Goal: Entertainment & Leisure: Browse casually

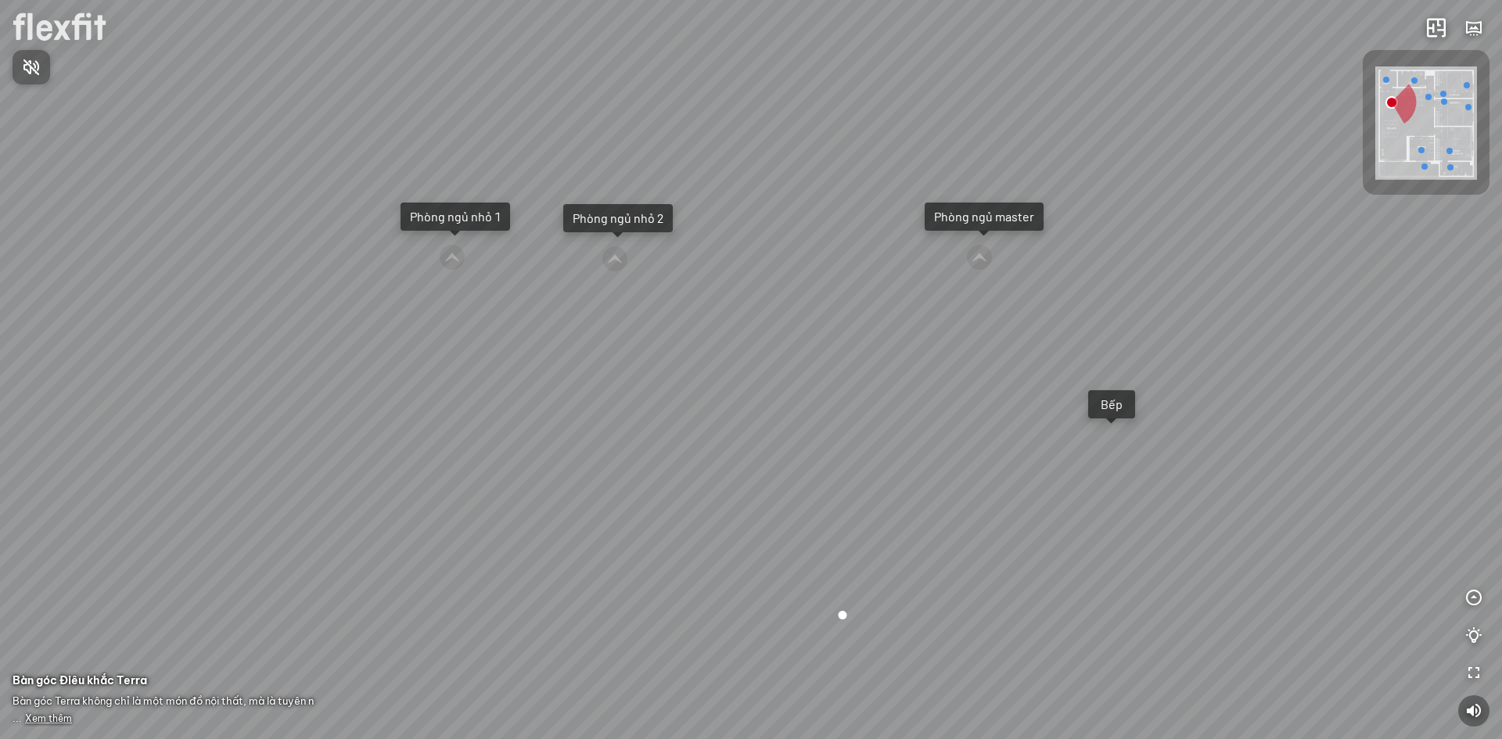
drag, startPoint x: 149, startPoint y: 461, endPoint x: 491, endPoint y: 513, distance: 346.6
click at [494, 516] on div at bounding box center [751, 369] width 1502 height 739
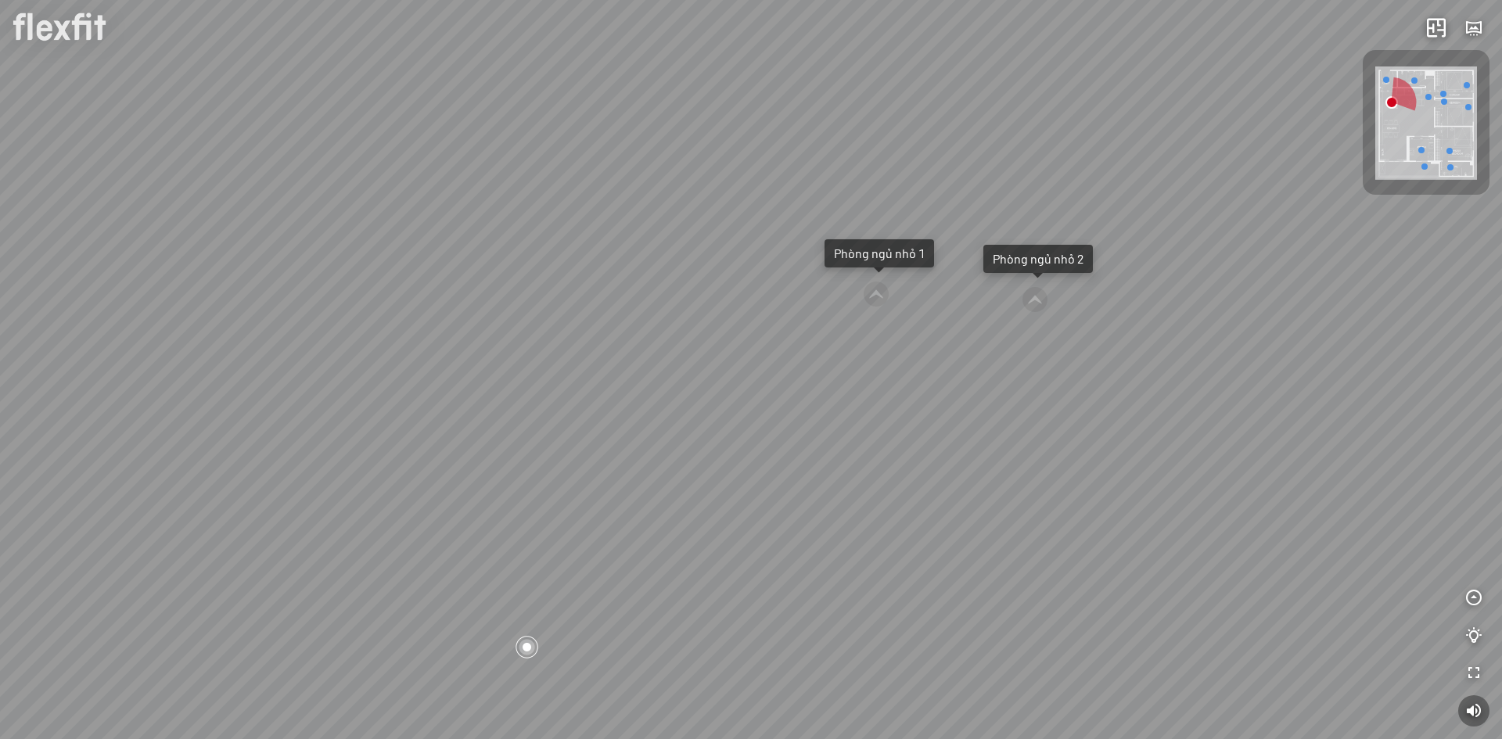
drag, startPoint x: 304, startPoint y: 368, endPoint x: 699, endPoint y: 405, distance: 396.8
click at [699, 405] on div "Ban công Bếp Phòng ngủ master Phòng ngủ nhỏ 1 Phòng ngủ nhỏ 2" at bounding box center [751, 369] width 1502 height 739
drag, startPoint x: 466, startPoint y: 423, endPoint x: 903, endPoint y: 372, distance: 439.4
click at [915, 367] on div "Ban công Bếp Phòng ngủ master Phòng ngủ nhỏ 1 Phòng ngủ nhỏ 2" at bounding box center [751, 369] width 1502 height 739
drag, startPoint x: 781, startPoint y: 678, endPoint x: 1096, endPoint y: 520, distance: 352.6
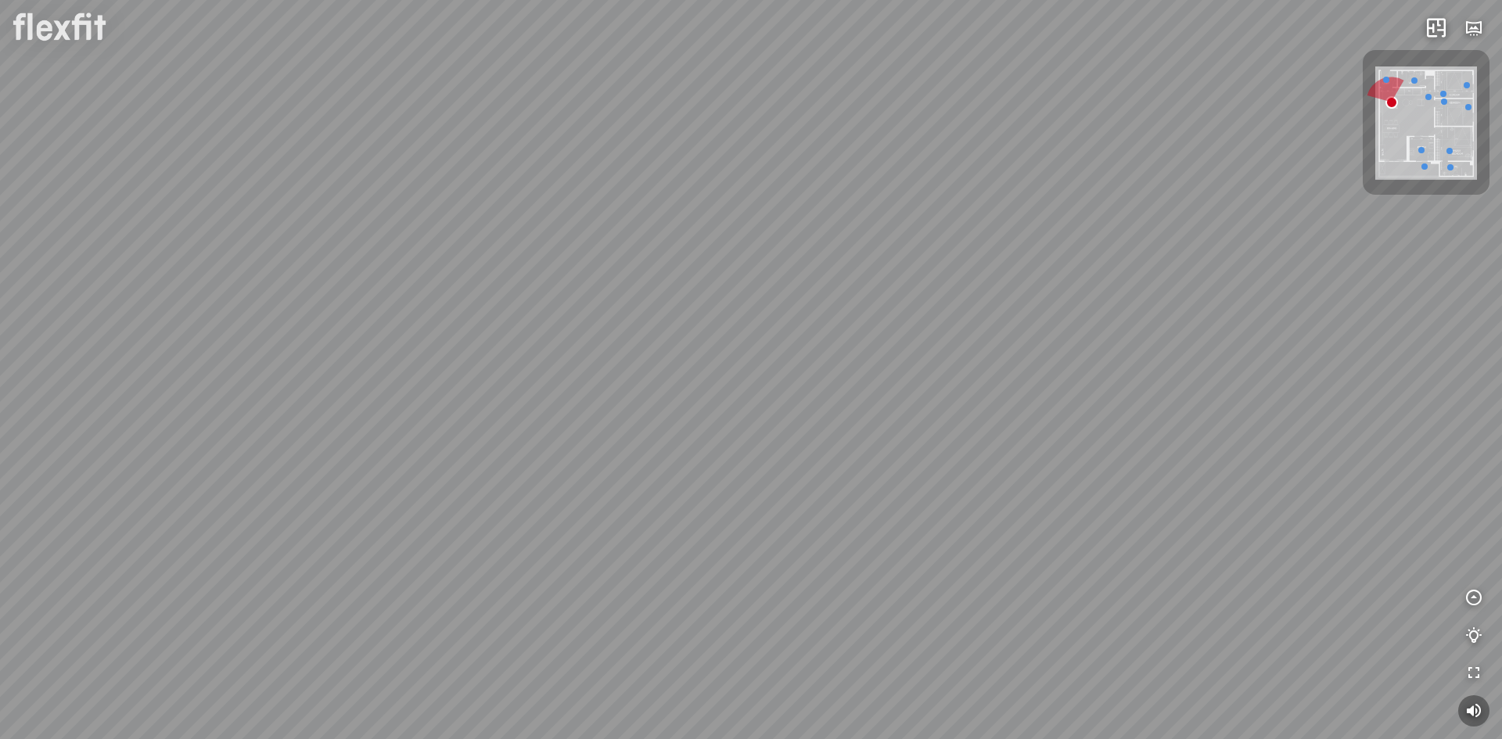
click at [1096, 520] on div "Ban công Bếp Phòng ngủ master Phòng ngủ nhỏ 1 Phòng ngủ nhỏ 2" at bounding box center [751, 369] width 1502 height 739
drag, startPoint x: 912, startPoint y: 494, endPoint x: 1517, endPoint y: 465, distance: 606.1
click at [1501, 465] on html "Ban công Bếp Phòng ngủ master Phòng ngủ nhỏ 1 Phòng ngủ nhỏ 2 INFO: krpano 1.20…" at bounding box center [751, 369] width 1502 height 739
drag, startPoint x: 1177, startPoint y: 535, endPoint x: 1229, endPoint y: 643, distance: 119.7
click at [1229, 643] on div "Ban công Bếp Phòng ngủ master Phòng ngủ nhỏ 1 Phòng ngủ nhỏ 2" at bounding box center [751, 369] width 1502 height 739
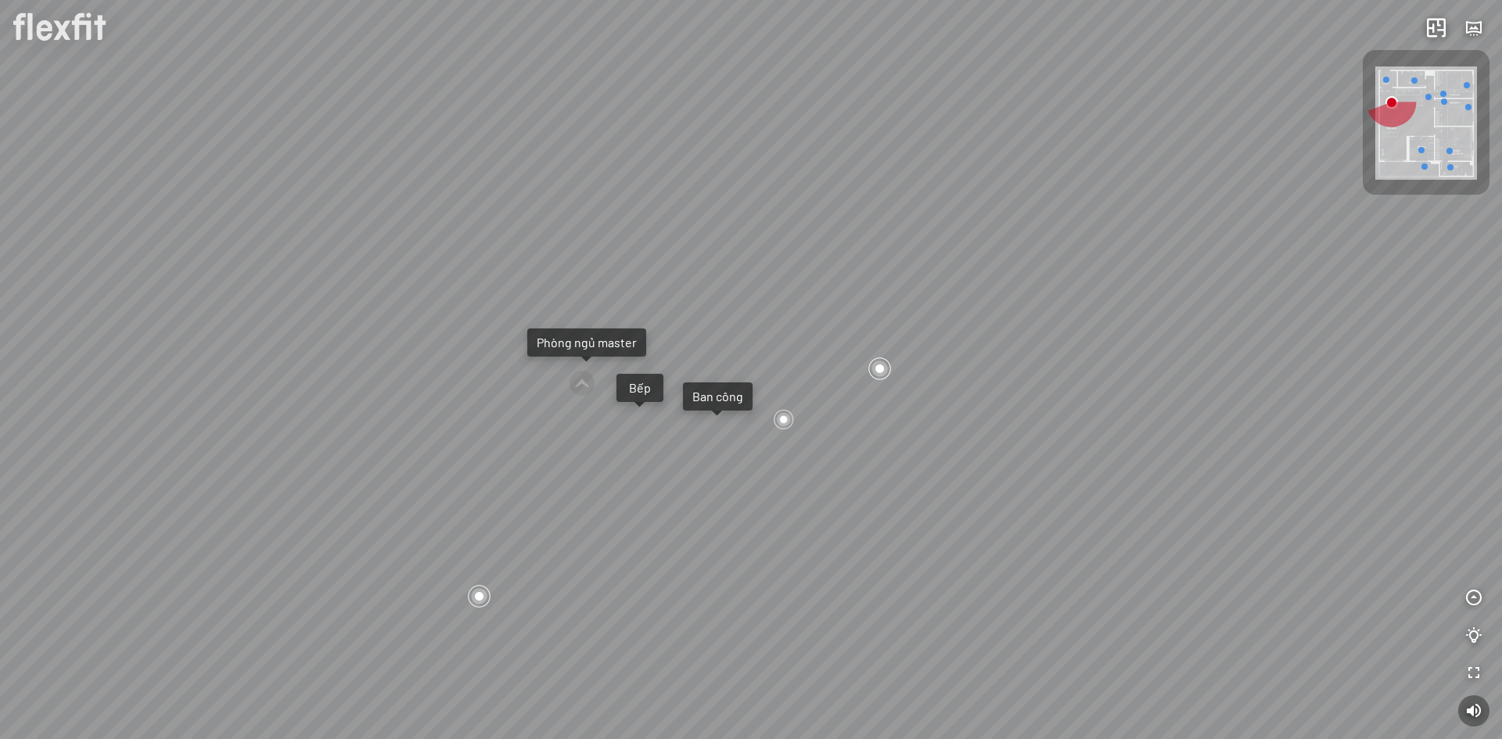
drag, startPoint x: 945, startPoint y: 495, endPoint x: 1139, endPoint y: 495, distance: 194.0
click at [1139, 495] on div "Ban công Bếp Phòng ngủ master Phòng ngủ nhỏ 1 Phòng ngủ nhỏ 2" at bounding box center [751, 369] width 1502 height 739
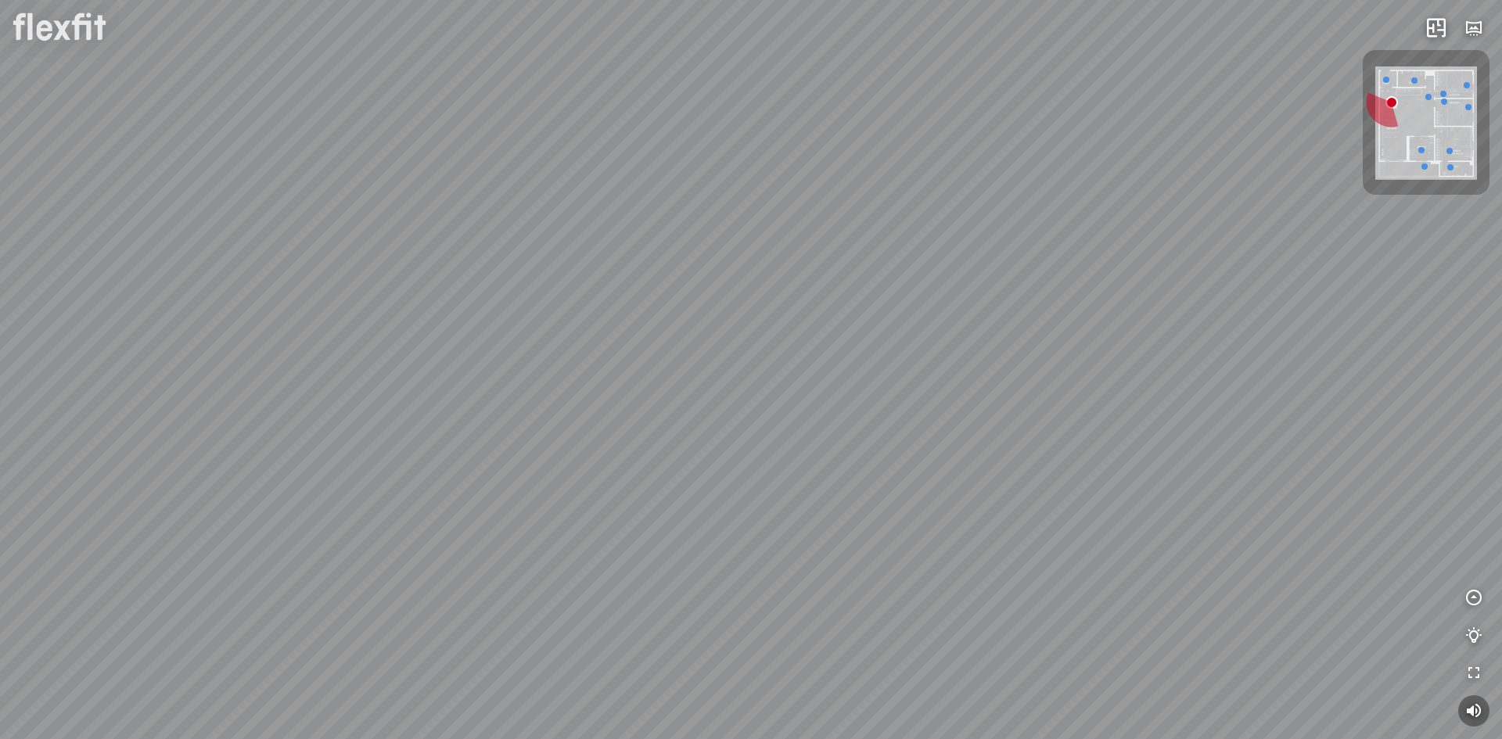
drag, startPoint x: 1116, startPoint y: 499, endPoint x: 486, endPoint y: 395, distance: 639.0
click at [404, 396] on div "Ban công Bếp Phòng ngủ master Phòng ngủ nhỏ 1 Phòng ngủ nhỏ 2" at bounding box center [751, 369] width 1502 height 739
drag, startPoint x: 635, startPoint y: 404, endPoint x: 1020, endPoint y: 446, distance: 387.1
click at [1023, 444] on div "Ban công Bếp Phòng ngủ master Phòng ngủ nhỏ 1 Phòng ngủ nhỏ 2" at bounding box center [751, 369] width 1502 height 739
drag, startPoint x: 948, startPoint y: 453, endPoint x: 1063, endPoint y: 572, distance: 165.4
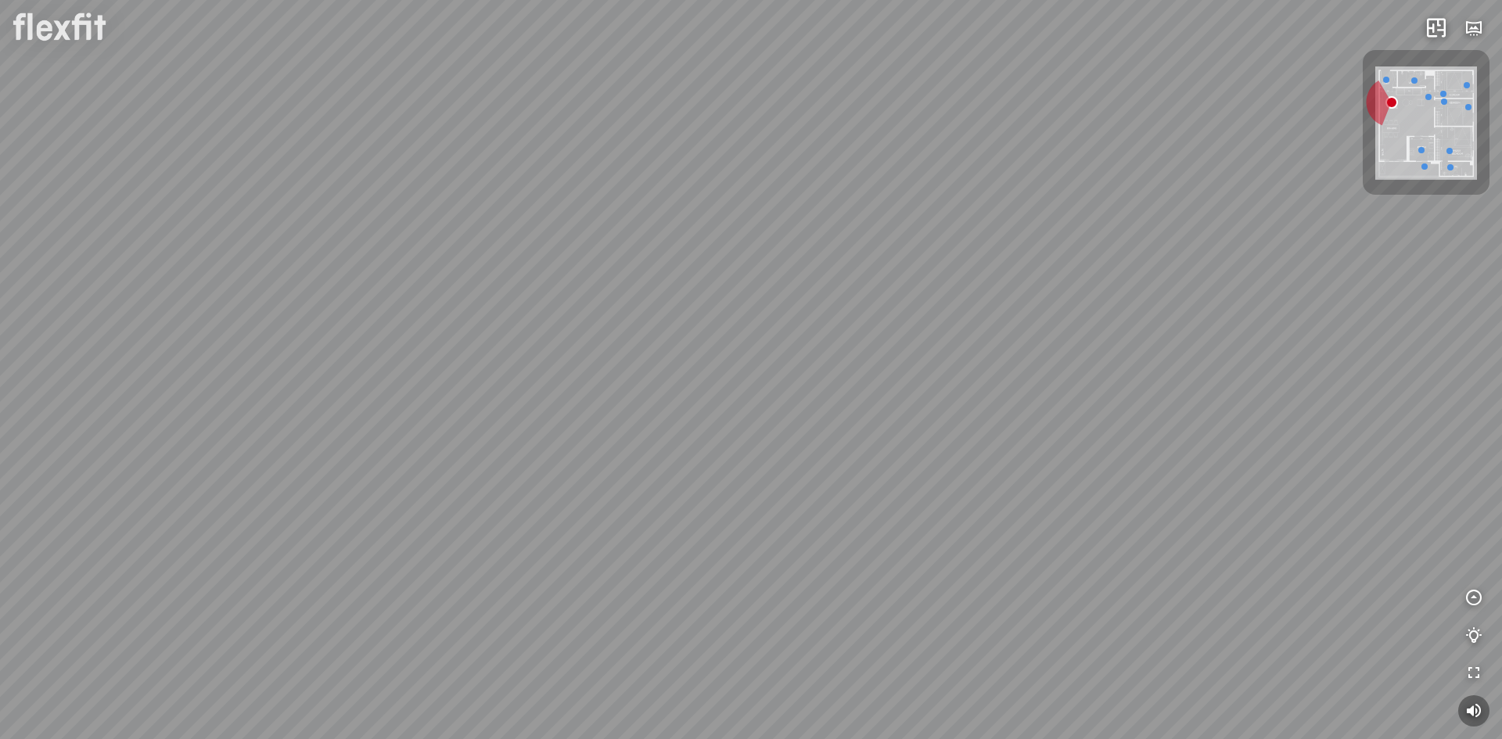
click at [1063, 572] on div "Ban công Bếp Phòng ngủ master Phòng ngủ nhỏ 1 Phòng ngủ nhỏ 2" at bounding box center [751, 369] width 1502 height 739
drag, startPoint x: 531, startPoint y: 416, endPoint x: 1041, endPoint y: 411, distance: 510.0
click at [1041, 411] on div "Ban công Bếp Phòng ngủ master Phòng ngủ nhỏ 1 Phòng ngủ nhỏ 2" at bounding box center [751, 369] width 1502 height 739
drag, startPoint x: 847, startPoint y: 418, endPoint x: 1220, endPoint y: 433, distance: 373.4
click at [1216, 411] on div "Ban công Bếp Phòng ngủ master Phòng ngủ nhỏ 1 Phòng ngủ nhỏ 2" at bounding box center [751, 369] width 1502 height 739
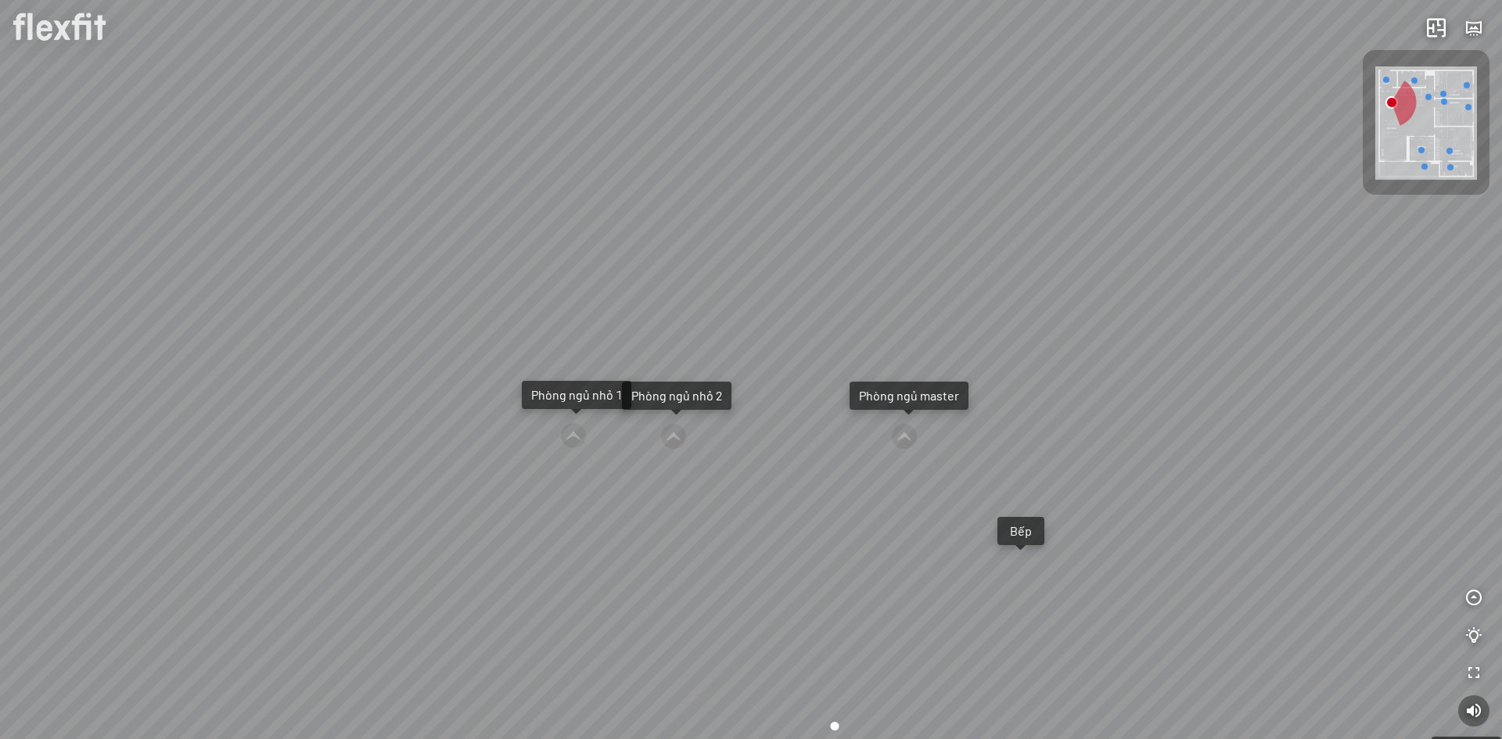
drag, startPoint x: 975, startPoint y: 428, endPoint x: 1006, endPoint y: 479, distance: 60.0
click at [1006, 479] on div "Ban công Bếp Phòng ngủ master Phòng ngủ nhỏ 1 Phòng ngủ nhỏ 2" at bounding box center [751, 369] width 1502 height 739
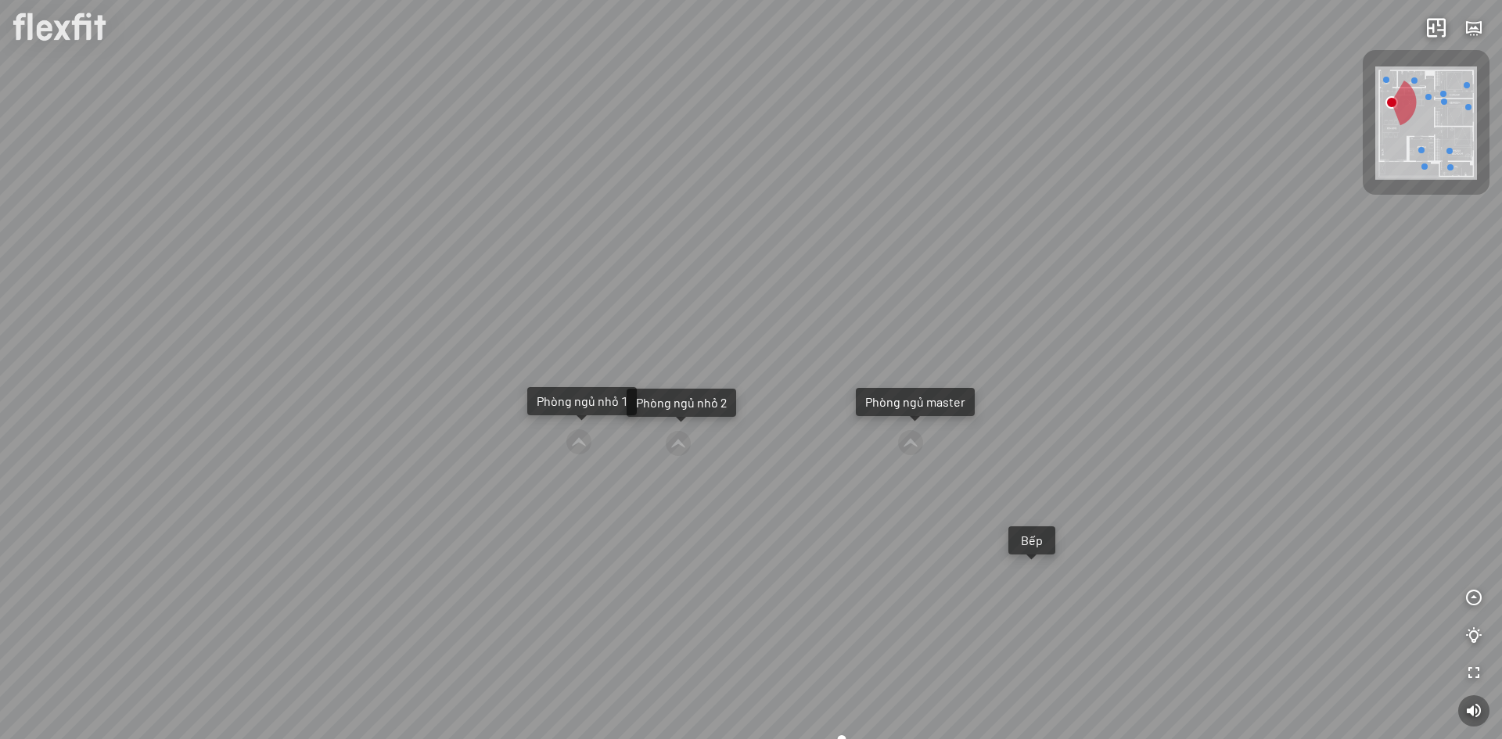
click at [910, 408] on div "Phòng ngủ master" at bounding box center [915, 402] width 100 height 16
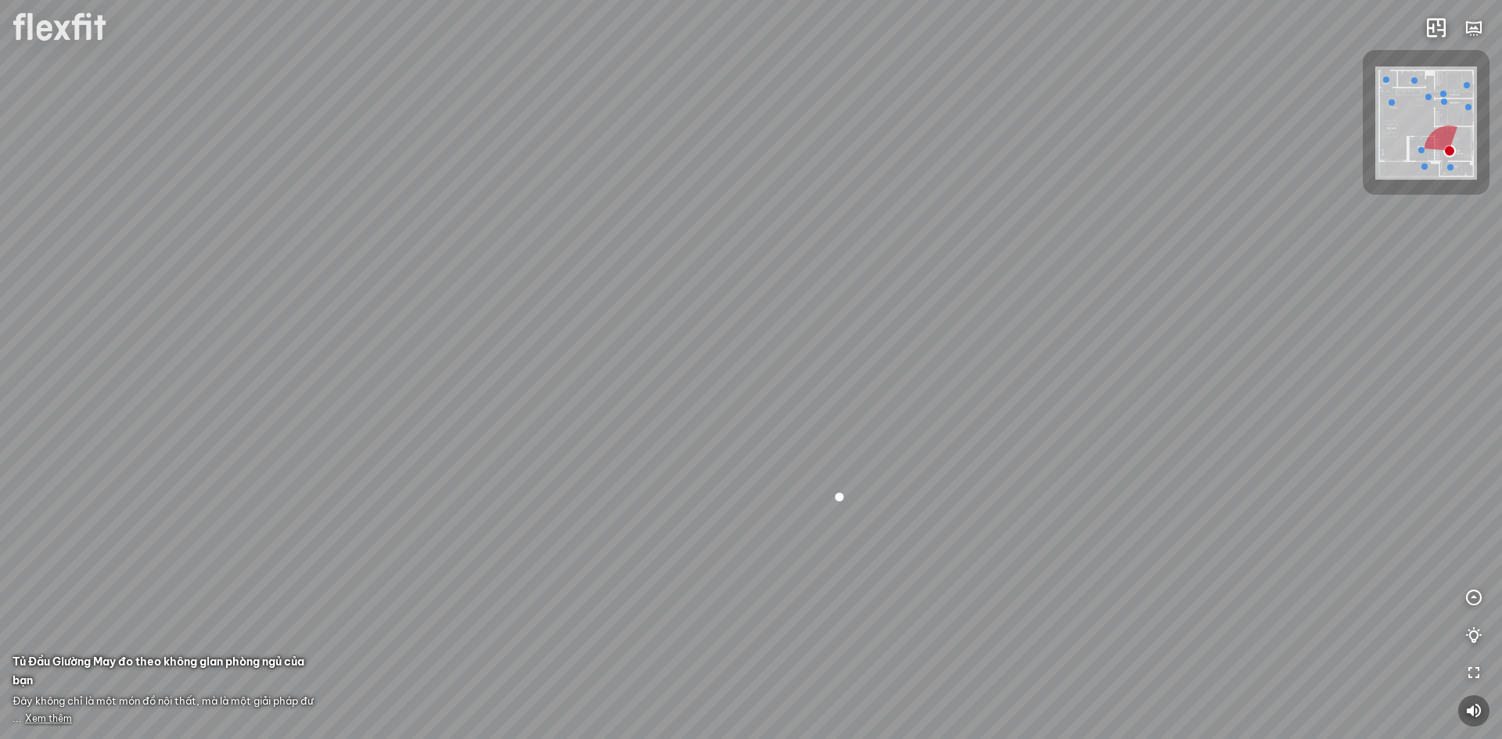
drag, startPoint x: 871, startPoint y: 443, endPoint x: 1285, endPoint y: 485, distance: 416.7
click at [1294, 490] on div "Phòng khách Phòng tắm master" at bounding box center [751, 369] width 1502 height 739
click at [1470, 712] on icon "button" at bounding box center [1473, 711] width 19 height 19
click at [37, 718] on span "Xem thêm" at bounding box center [48, 719] width 47 height 12
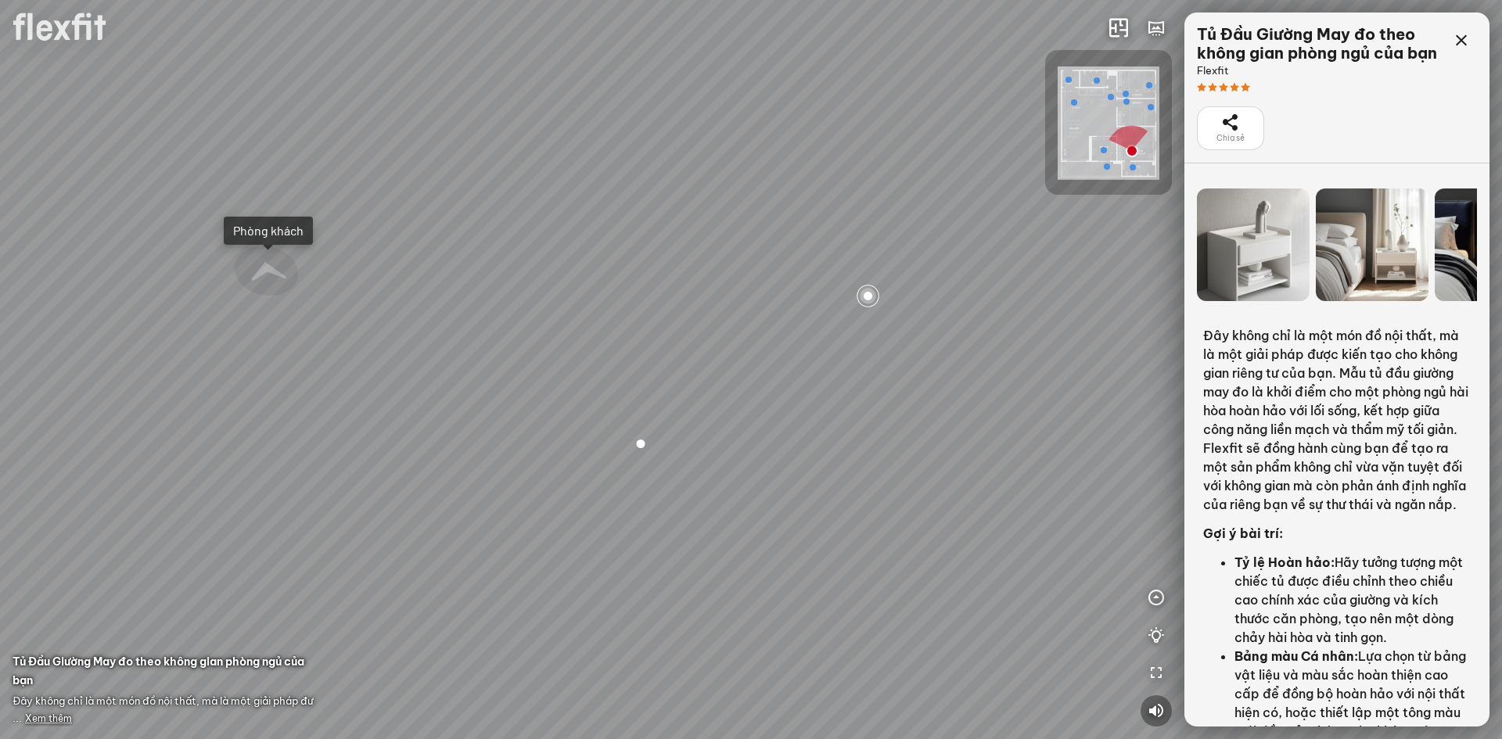
click at [681, 443] on div "Phòng khách Phòng tắm master" at bounding box center [751, 369] width 1502 height 739
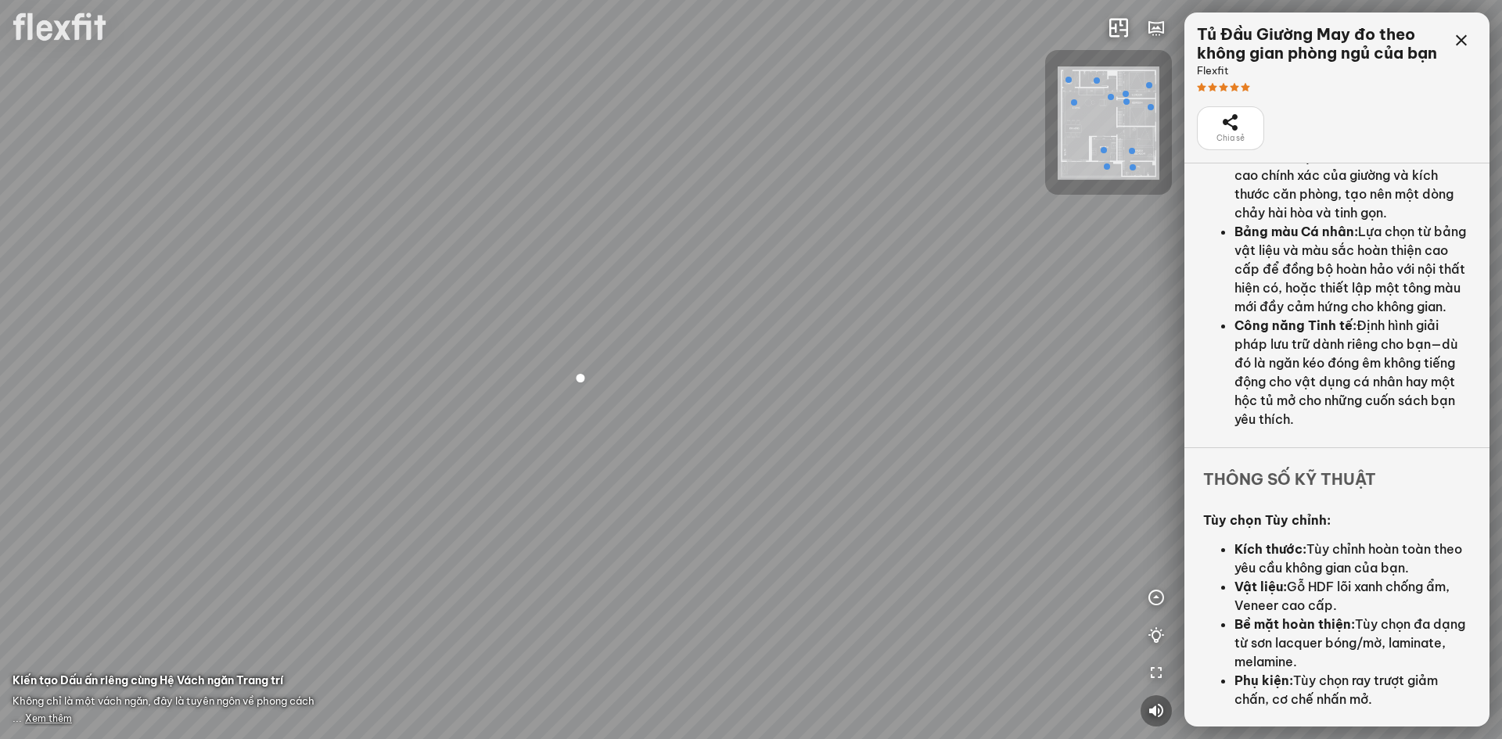
scroll to position [444, 0]
drag, startPoint x: 834, startPoint y: 522, endPoint x: 971, endPoint y: 569, distance: 145.4
click at [971, 569] on div at bounding box center [751, 369] width 1502 height 739
drag, startPoint x: 968, startPoint y: 574, endPoint x: 943, endPoint y: 505, distance: 73.0
click at [943, 505] on div at bounding box center [751, 369] width 1502 height 739
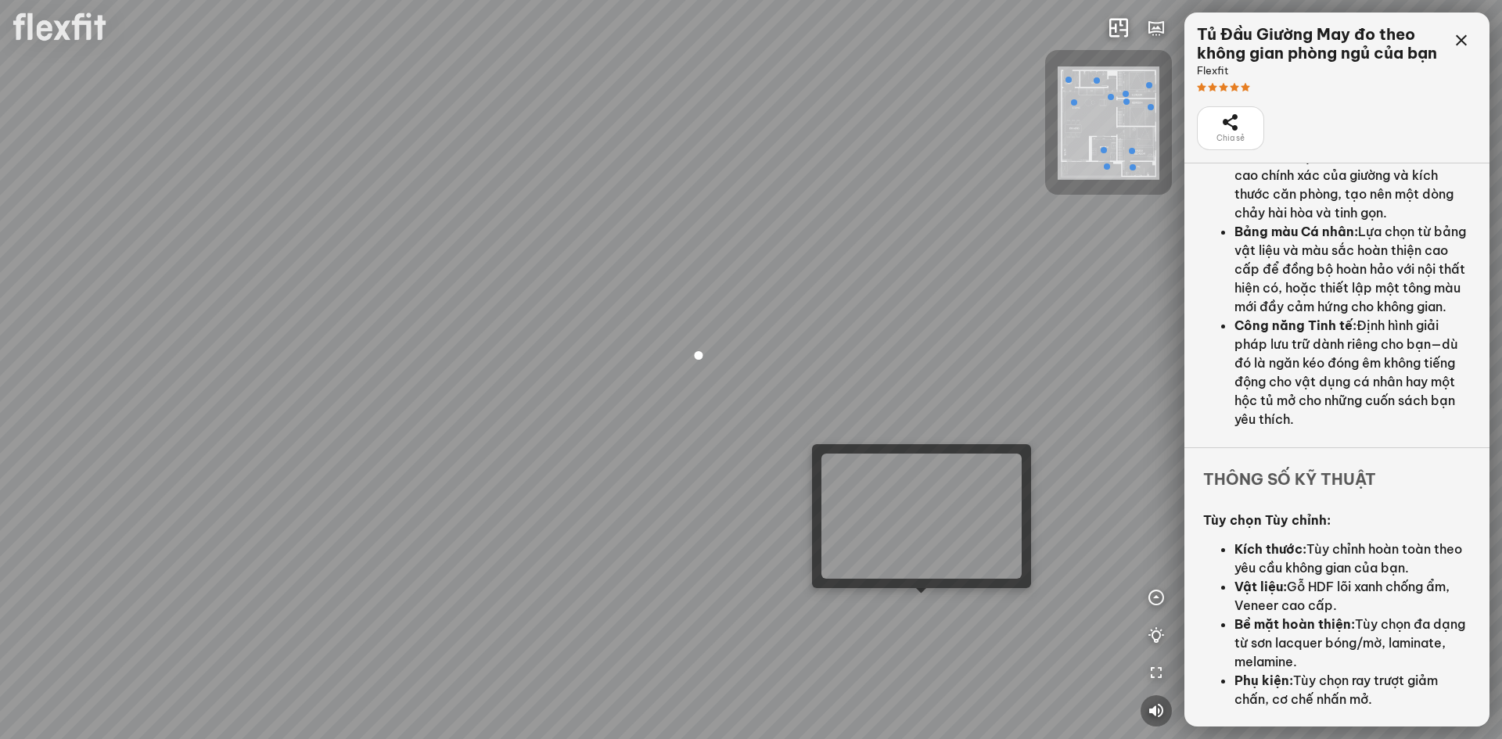
click at [924, 610] on div at bounding box center [751, 369] width 1502 height 739
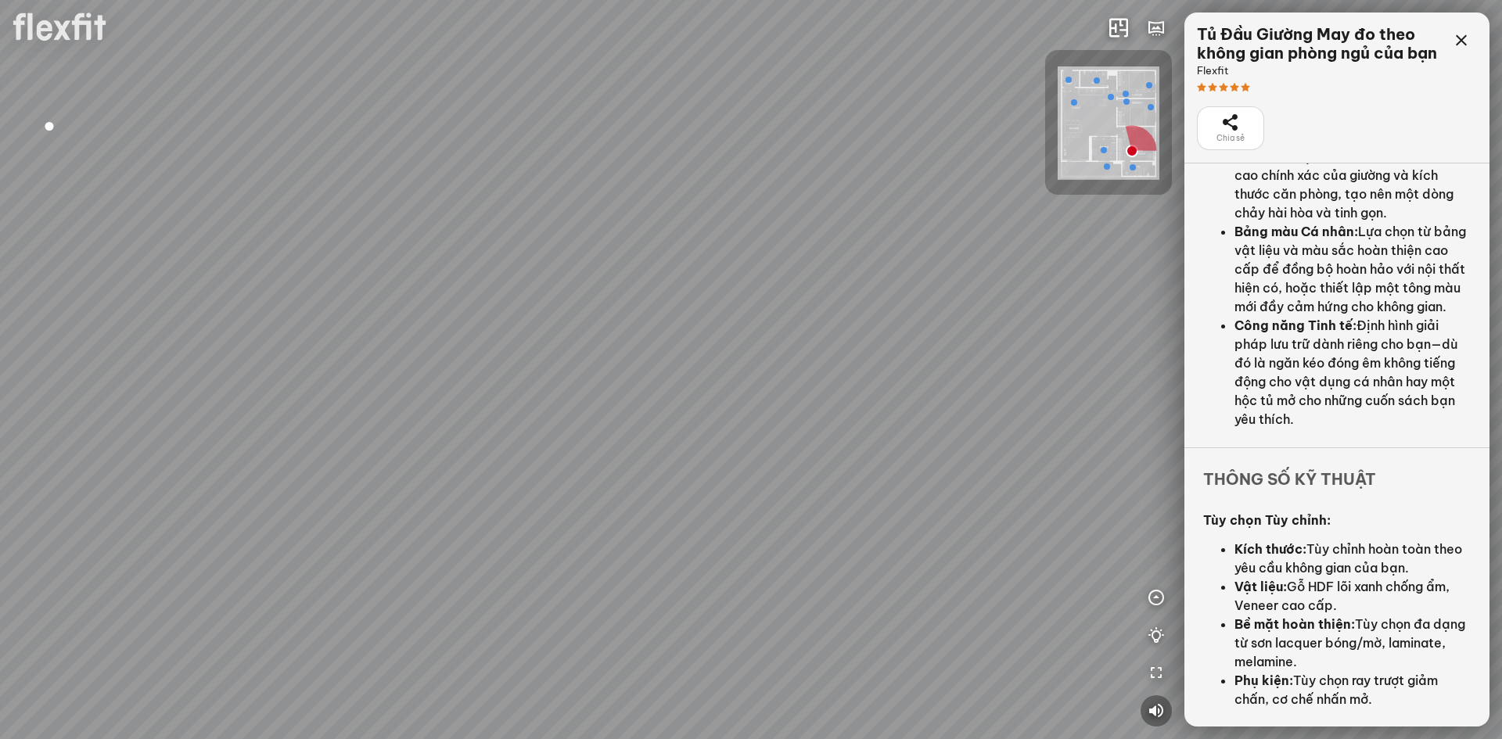
drag, startPoint x: 943, startPoint y: 555, endPoint x: 357, endPoint y: 315, distance: 632.9
click at [357, 315] on div "Phòng khách Phòng tắm master" at bounding box center [751, 369] width 1502 height 739
drag, startPoint x: 386, startPoint y: 315, endPoint x: 113, endPoint y: 420, distance: 293.1
click at [113, 420] on div "Phòng khách Phòng tắm master" at bounding box center [751, 369] width 1502 height 739
drag, startPoint x: 167, startPoint y: 417, endPoint x: 364, endPoint y: 365, distance: 204.0
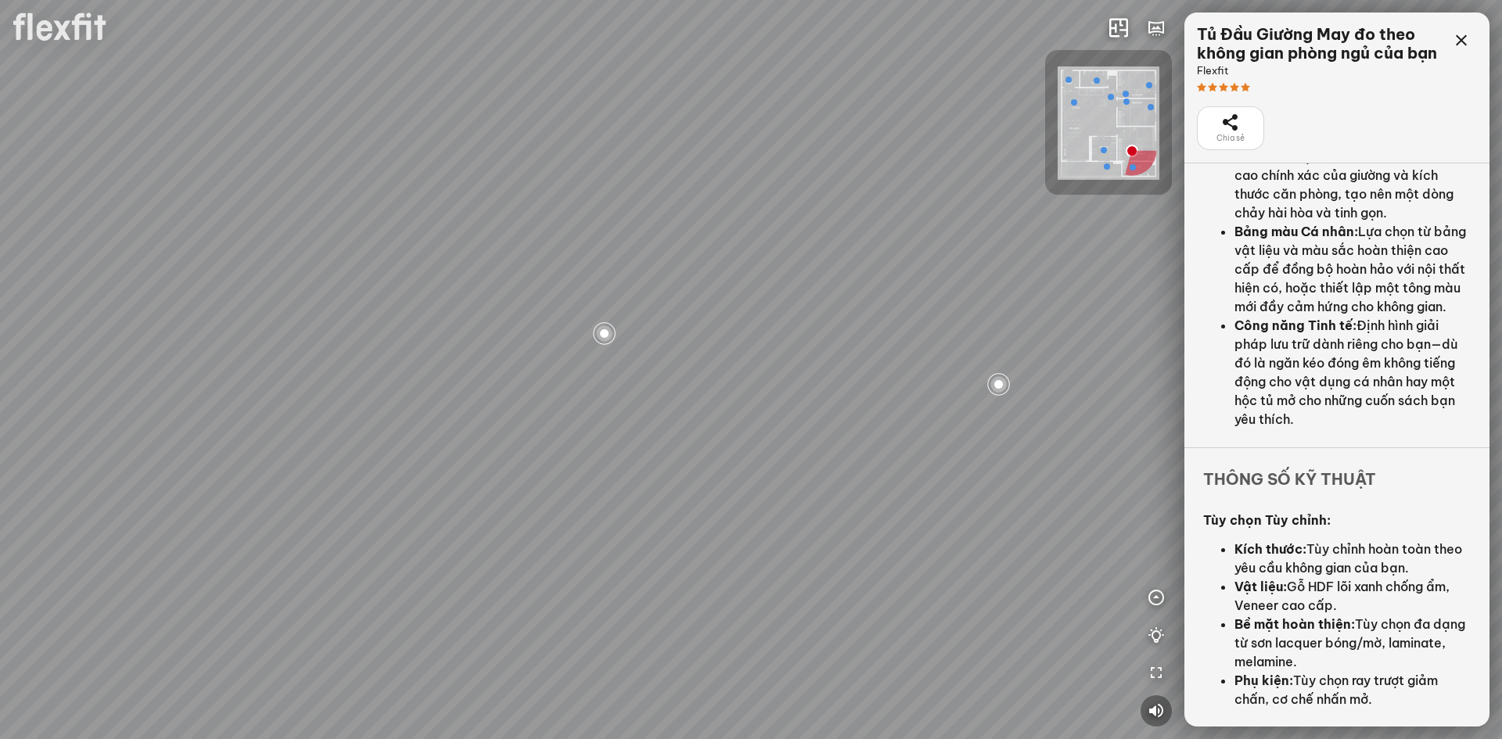
click at [177, 553] on div "Phòng khách Phòng tắm master" at bounding box center [751, 369] width 1502 height 739
drag, startPoint x: 427, startPoint y: 287, endPoint x: 350, endPoint y: 346, distance: 97.2
click at [350, 346] on div "Phòng khách Phòng tắm master" at bounding box center [751, 369] width 1502 height 739
click at [724, 540] on div "Phòng khách Phòng tắm master" at bounding box center [751, 369] width 1502 height 739
click at [956, 599] on div at bounding box center [956, 597] width 27 height 27
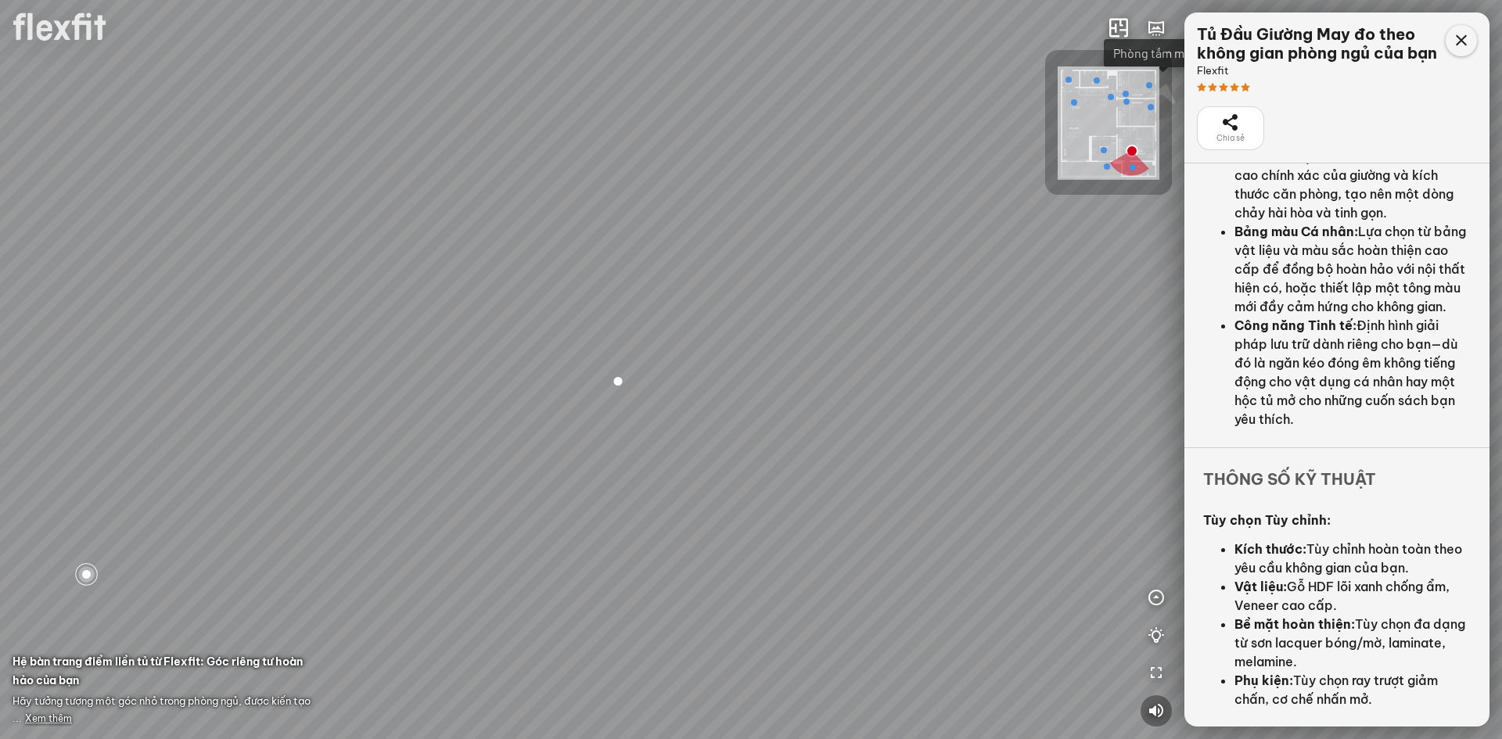
click at [1459, 38] on icon at bounding box center [1461, 40] width 19 height 19
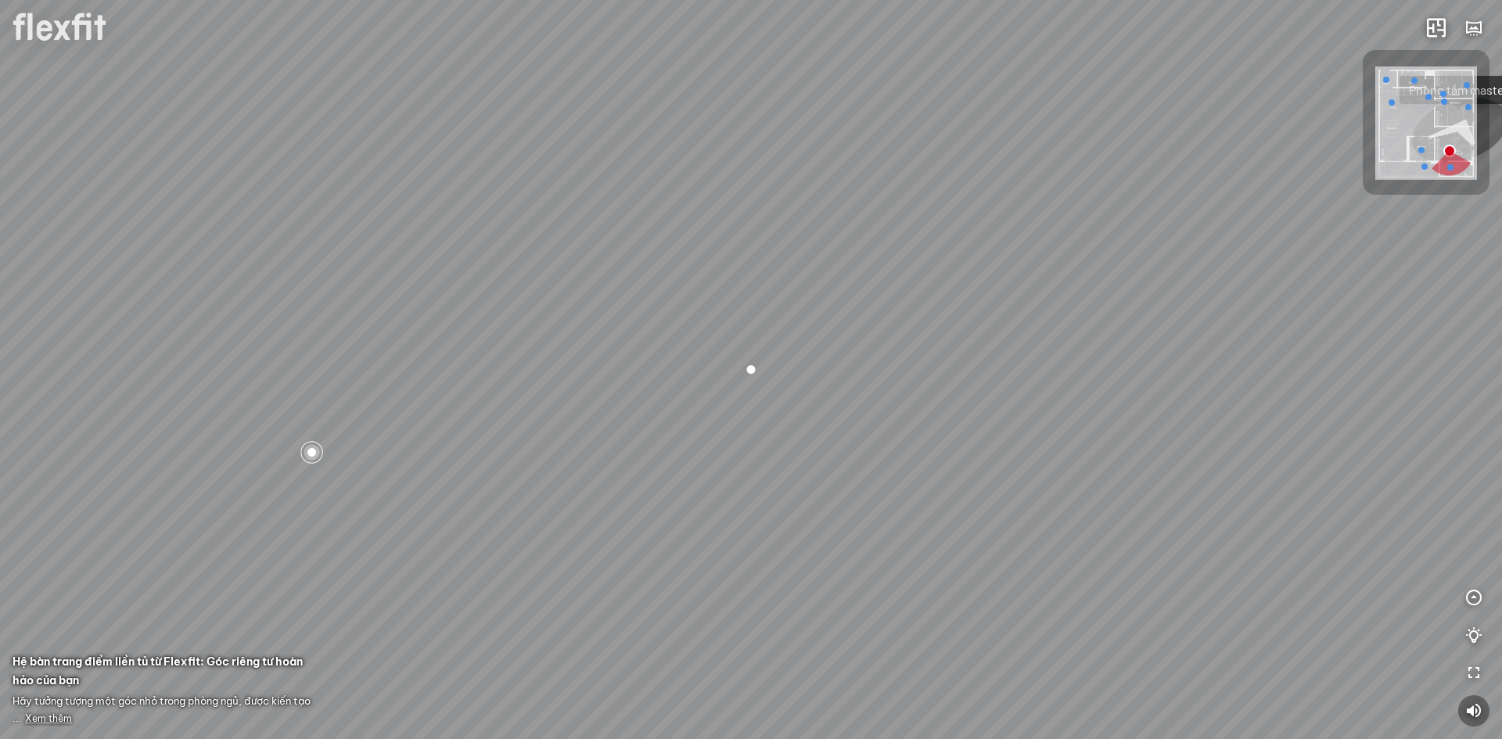
click at [753, 368] on div at bounding box center [751, 369] width 27 height 27
click at [501, 338] on div "Phòng khách Phòng tắm master" at bounding box center [751, 369] width 1502 height 739
click at [636, 462] on div "Phòng khách Phòng tắm master" at bounding box center [751, 369] width 1502 height 739
drag, startPoint x: 598, startPoint y: 420, endPoint x: 628, endPoint y: 548, distance: 131.9
click at [628, 548] on div "Phòng khách Phòng tắm master" at bounding box center [751, 369] width 1502 height 739
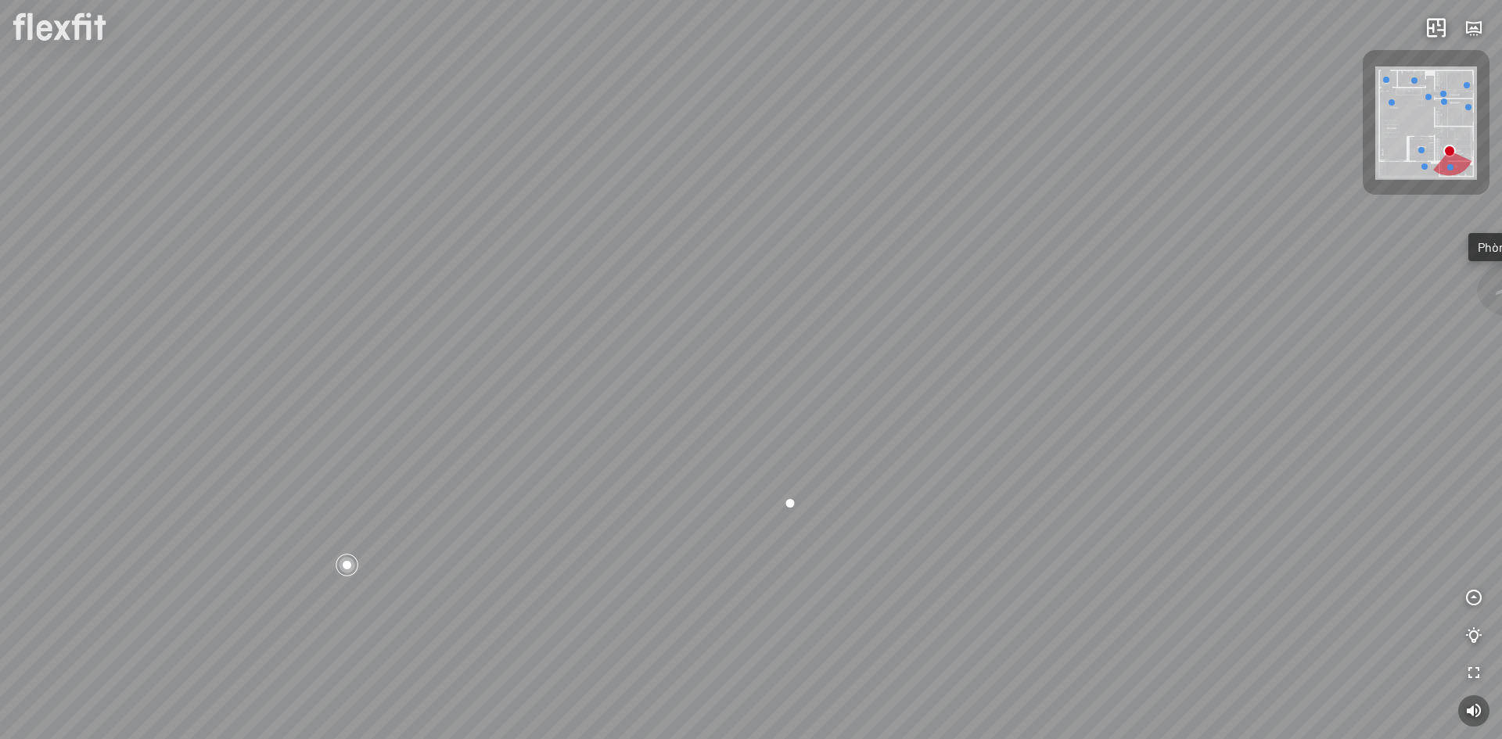
click at [659, 538] on div "Phòng khách Phòng tắm master" at bounding box center [751, 369] width 1502 height 739
click at [48, 714] on span "Xem thêm" at bounding box center [48, 719] width 47 height 12
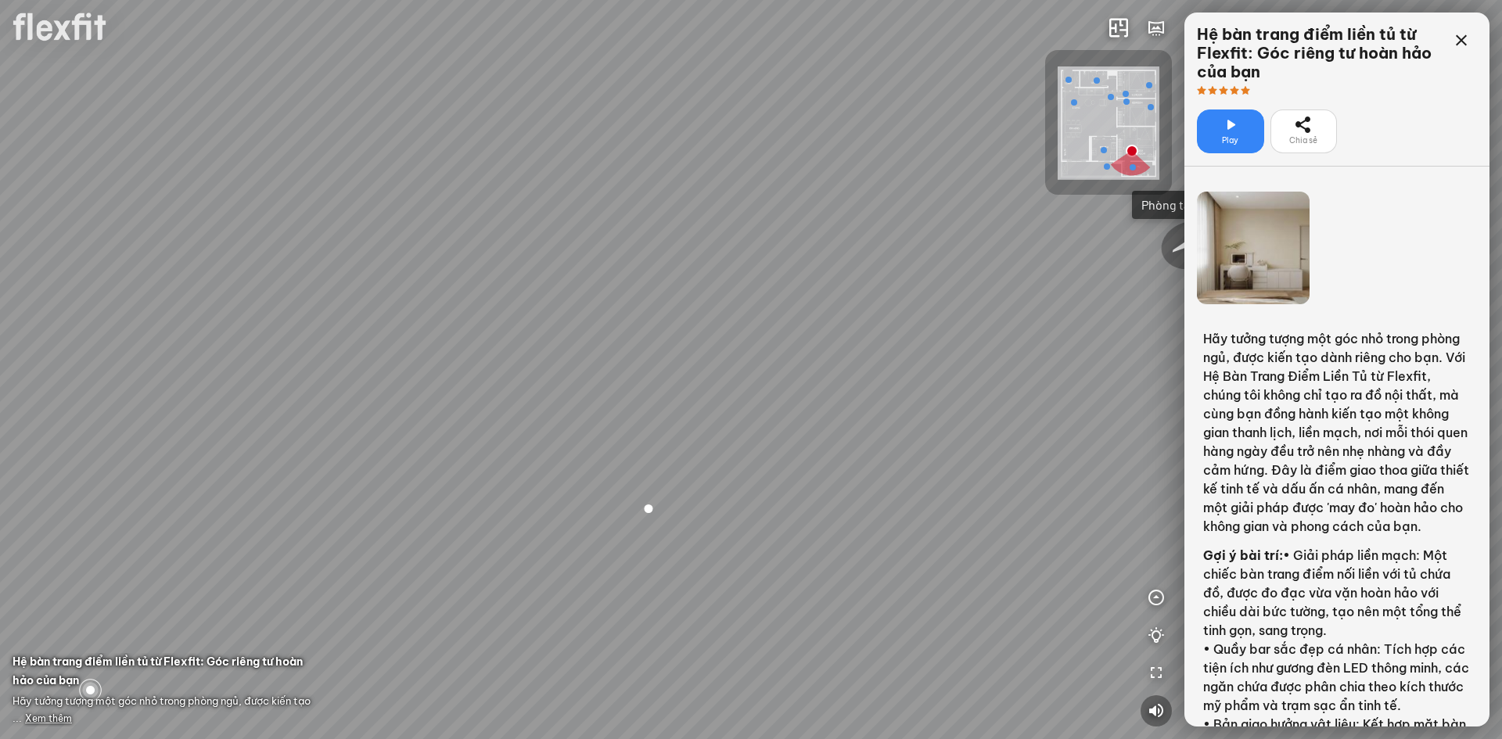
scroll to position [239, 0]
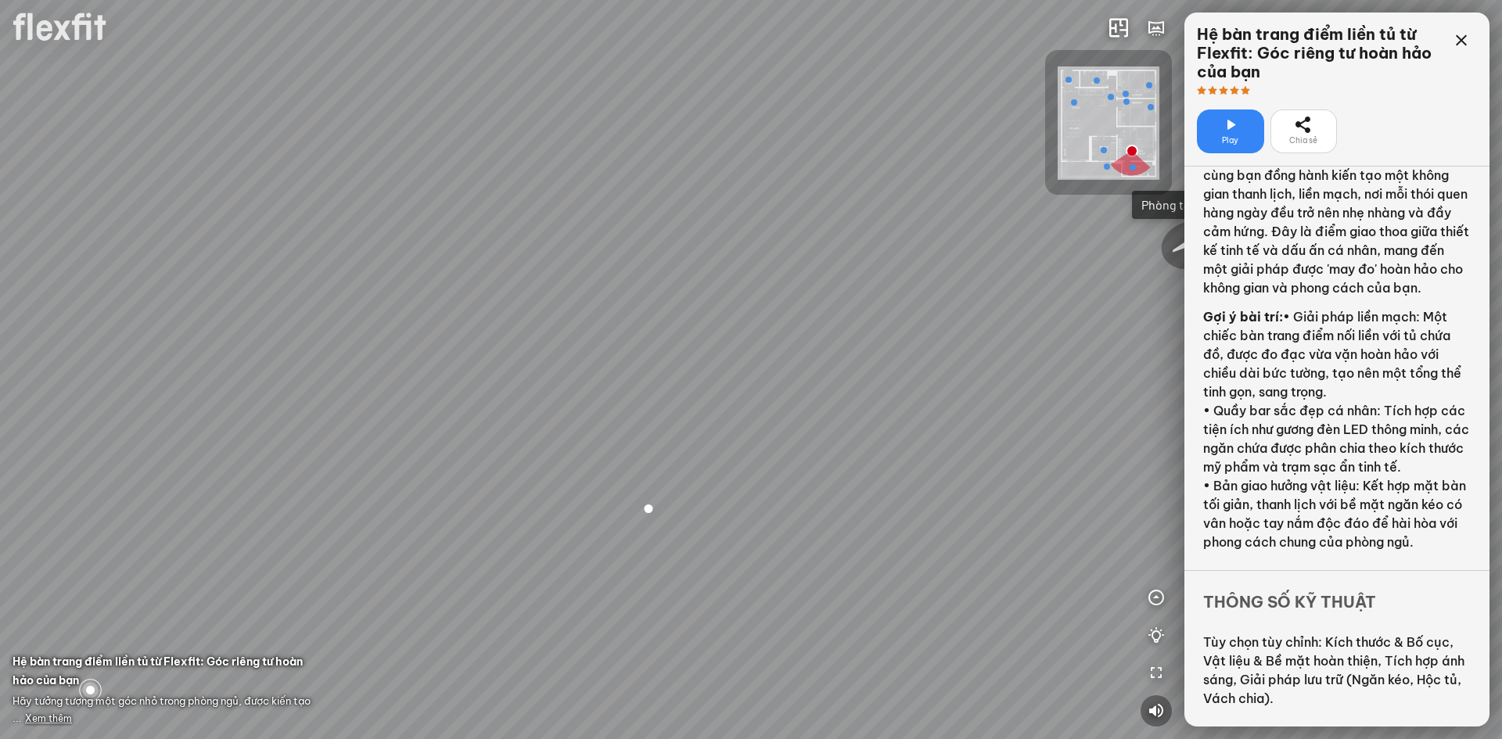
click at [835, 480] on div "Phòng khách Phòng tắm master" at bounding box center [751, 369] width 1502 height 739
drag, startPoint x: 250, startPoint y: 338, endPoint x: 408, endPoint y: 552, distance: 265.8
click at [408, 552] on div at bounding box center [751, 369] width 1502 height 739
drag, startPoint x: 621, startPoint y: 408, endPoint x: 305, endPoint y: 121, distance: 426.4
click at [305, 121] on div at bounding box center [751, 369] width 1502 height 739
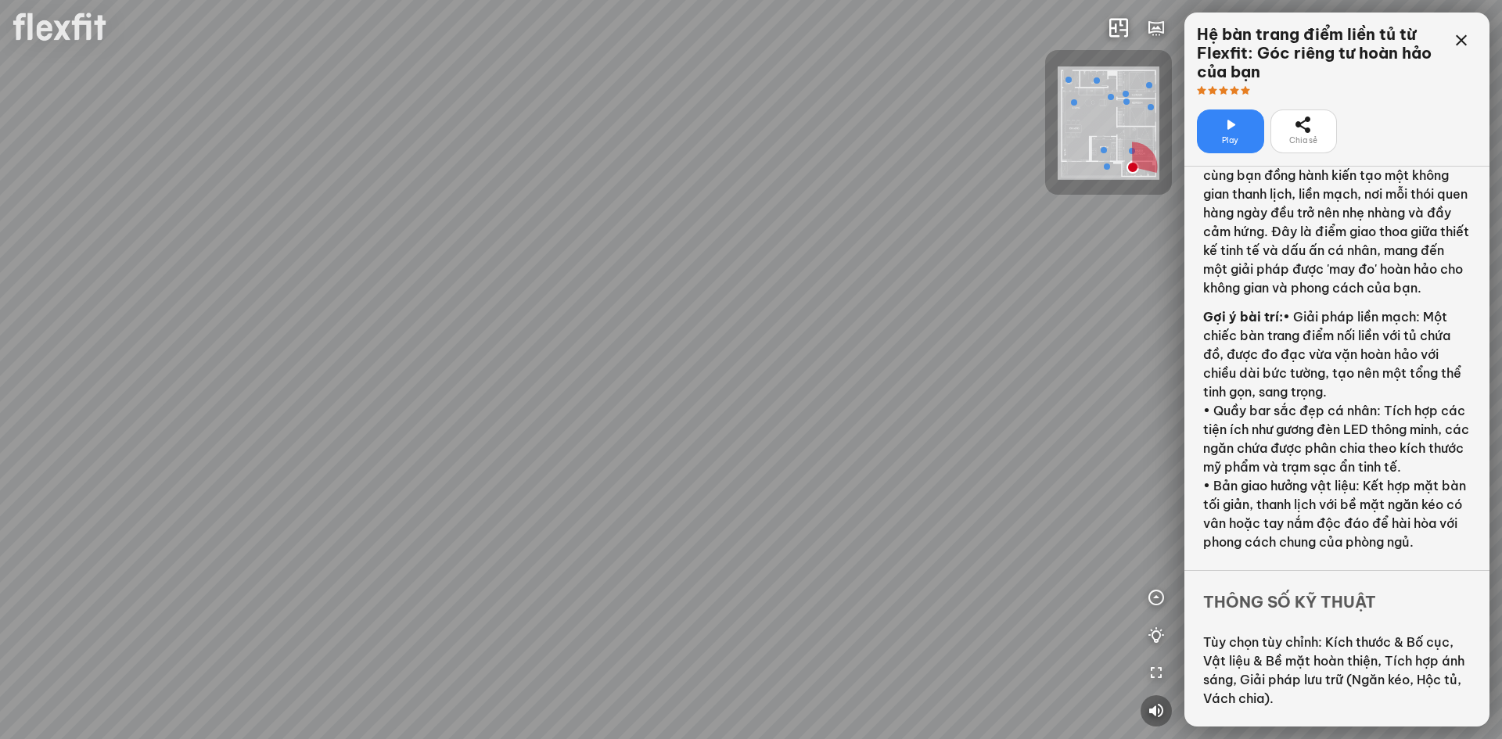
drag, startPoint x: 750, startPoint y: 444, endPoint x: 515, endPoint y: 436, distance: 234.8
click at [519, 436] on div at bounding box center [751, 369] width 1502 height 739
click at [649, 583] on div at bounding box center [751, 369] width 1502 height 739
drag, startPoint x: 749, startPoint y: 404, endPoint x: 925, endPoint y: 32, distance: 411.5
click at [742, 452] on div "Bếp WC Phòng ngủ master Phòng ngủ nhỏ 2 Phòng ngủ nhỏ 1" at bounding box center [751, 369] width 1502 height 739
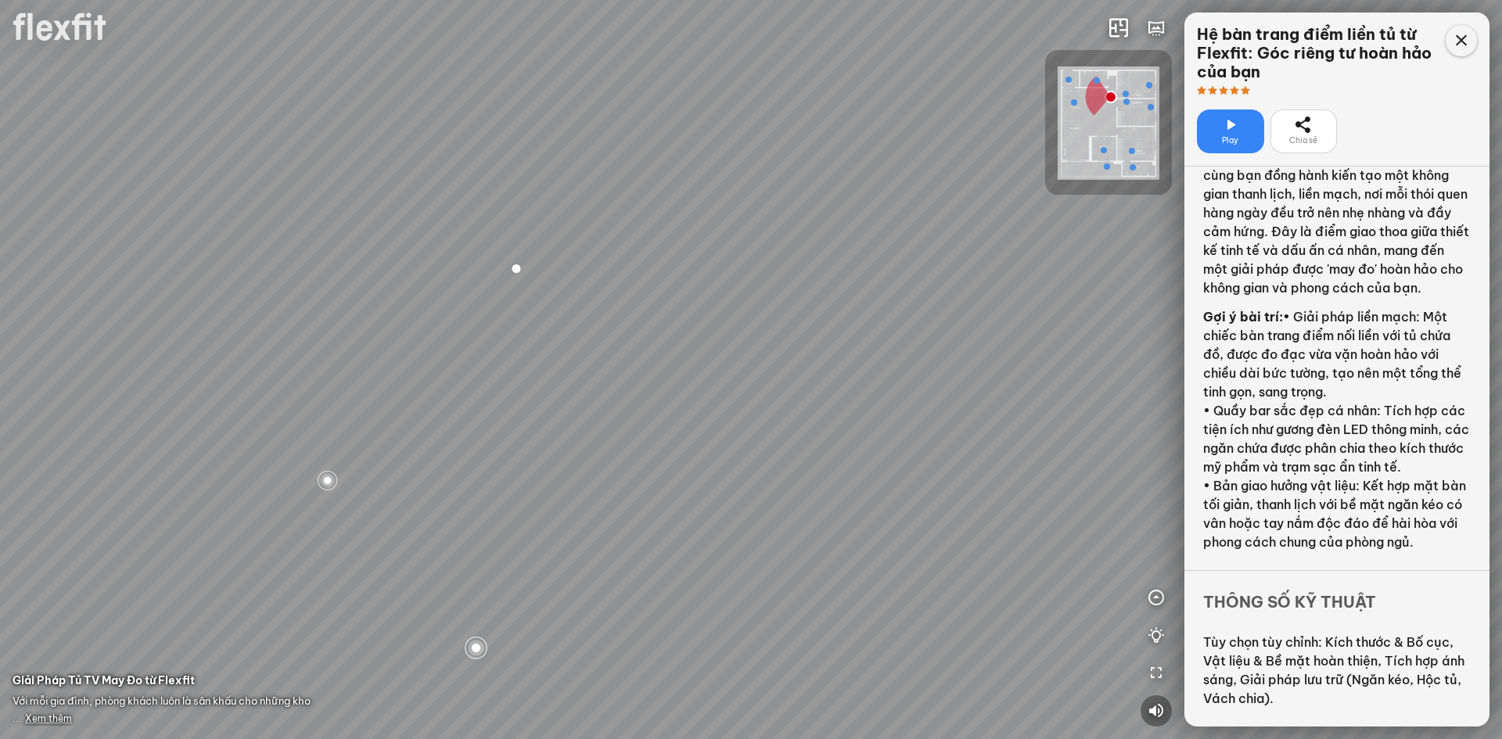
click at [1455, 38] on icon at bounding box center [1461, 40] width 19 height 19
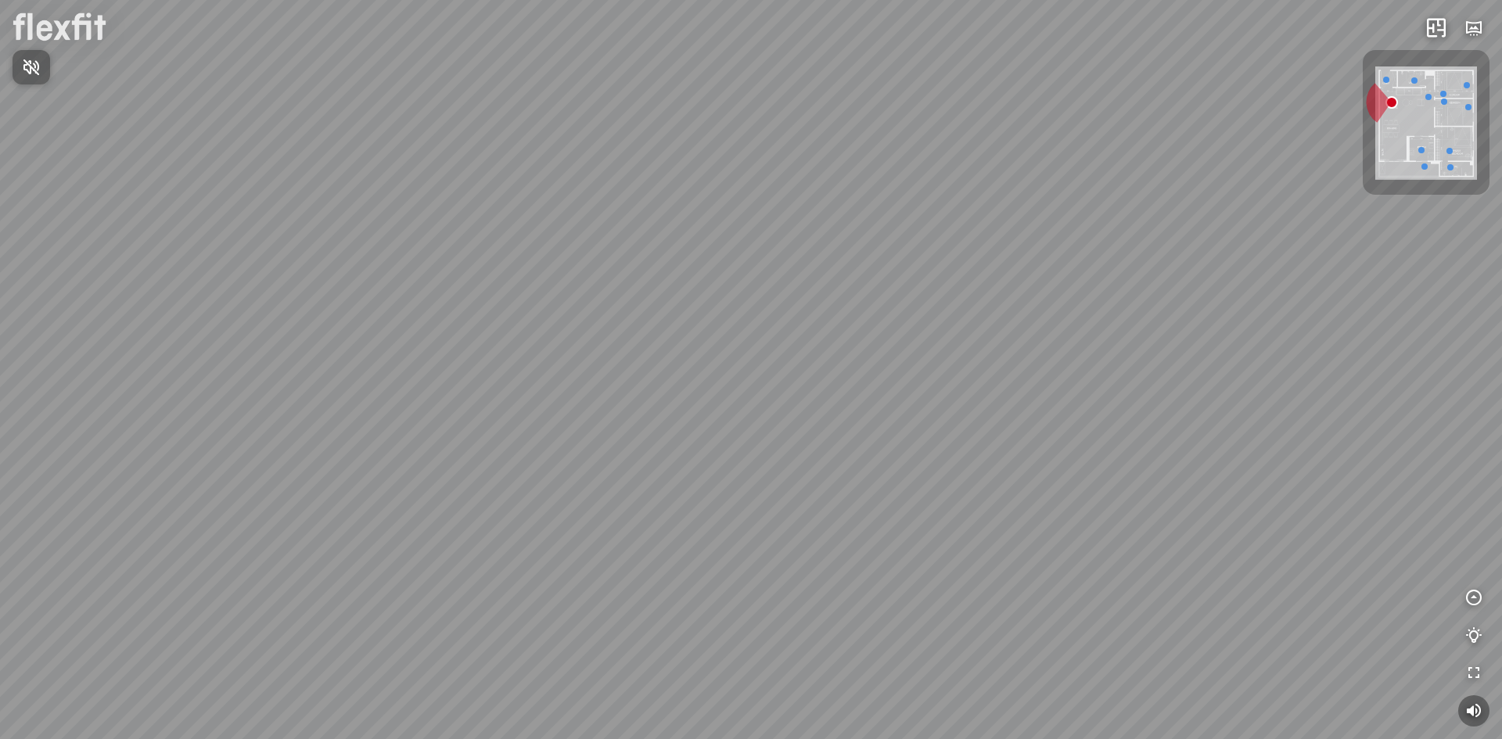
drag, startPoint x: 978, startPoint y: 411, endPoint x: 955, endPoint y: 570, distance: 161.2
click at [955, 570] on div at bounding box center [751, 369] width 1502 height 739
drag, startPoint x: 1016, startPoint y: 539, endPoint x: 1018, endPoint y: 440, distance: 98.6
click at [1018, 440] on div "Ban công Bếp Phòng ngủ master Phòng ngủ nhỏ 1 Phòng ngủ nhỏ 2" at bounding box center [751, 369] width 1502 height 739
drag, startPoint x: 1241, startPoint y: 588, endPoint x: 698, endPoint y: 425, distance: 567.7
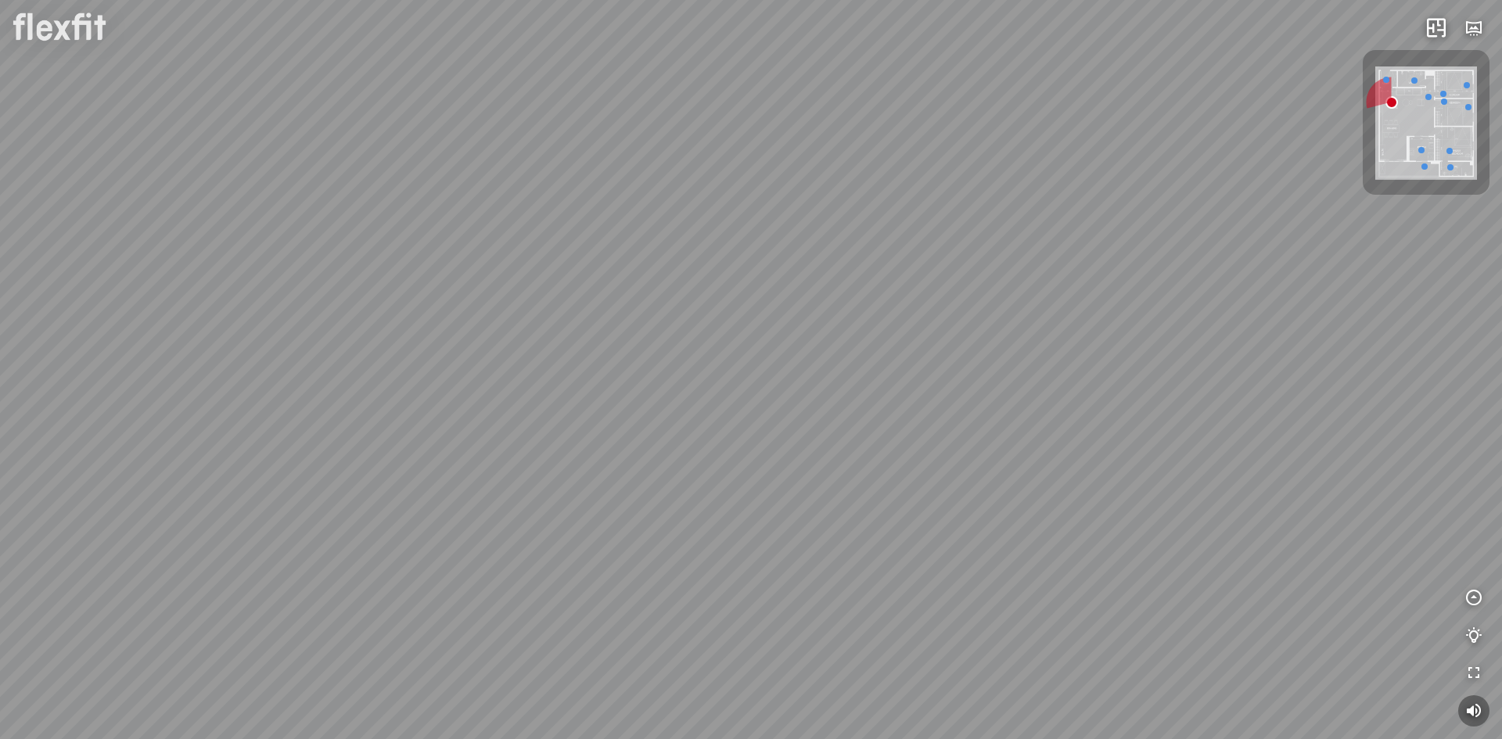
click at [824, 609] on div "Ban công Bếp Phòng ngủ master Phòng ngủ nhỏ 1 Phòng ngủ nhỏ 2" at bounding box center [751, 369] width 1502 height 739
drag, startPoint x: 684, startPoint y: 388, endPoint x: 1144, endPoint y: 515, distance: 477.8
click at [1144, 515] on div "Ban công Bếp Phòng ngủ master Phòng ngủ nhỏ 1 Phòng ngủ nhỏ 2" at bounding box center [751, 369] width 1502 height 739
drag, startPoint x: 1153, startPoint y: 454, endPoint x: 586, endPoint y: 372, distance: 572.9
click at [586, 372] on div "Ban công Bếp Phòng ngủ master Phòng ngủ nhỏ 1 Phòng ngủ nhỏ 2" at bounding box center [751, 369] width 1502 height 739
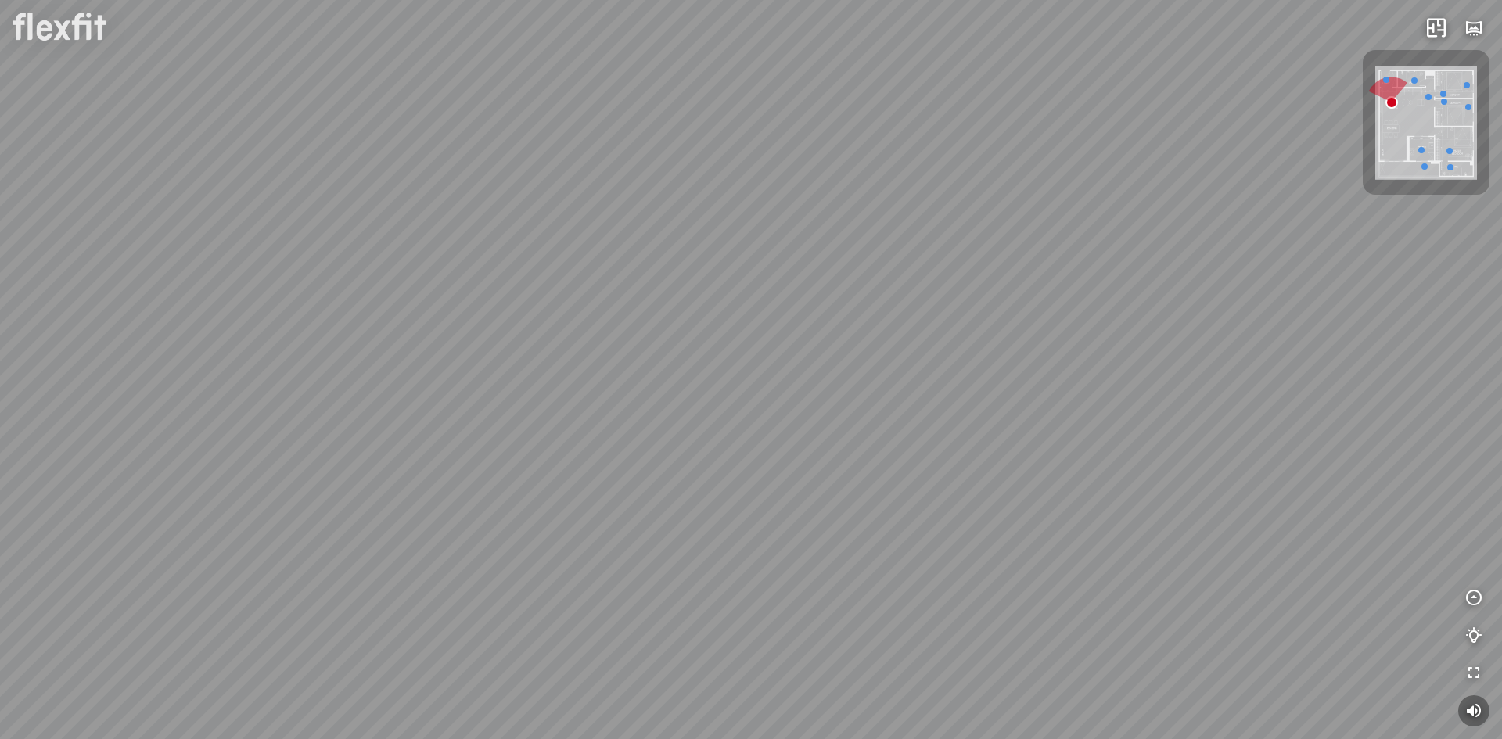
drag, startPoint x: 380, startPoint y: 438, endPoint x: 423, endPoint y: 429, distance: 44.0
click at [379, 439] on div "Ban công Bếp Phòng ngủ master Phòng ngủ nhỏ 1 Phòng ngủ nhỏ 2" at bounding box center [751, 369] width 1502 height 739
drag, startPoint x: 787, startPoint y: 343, endPoint x: 544, endPoint y: 351, distance: 242.6
click at [544, 351] on div "Ban công Bếp Phòng ngủ master Phòng ngủ nhỏ 1 Phòng ngủ nhỏ 2" at bounding box center [751, 369] width 1502 height 739
drag, startPoint x: 626, startPoint y: 357, endPoint x: 416, endPoint y: 357, distance: 209.6
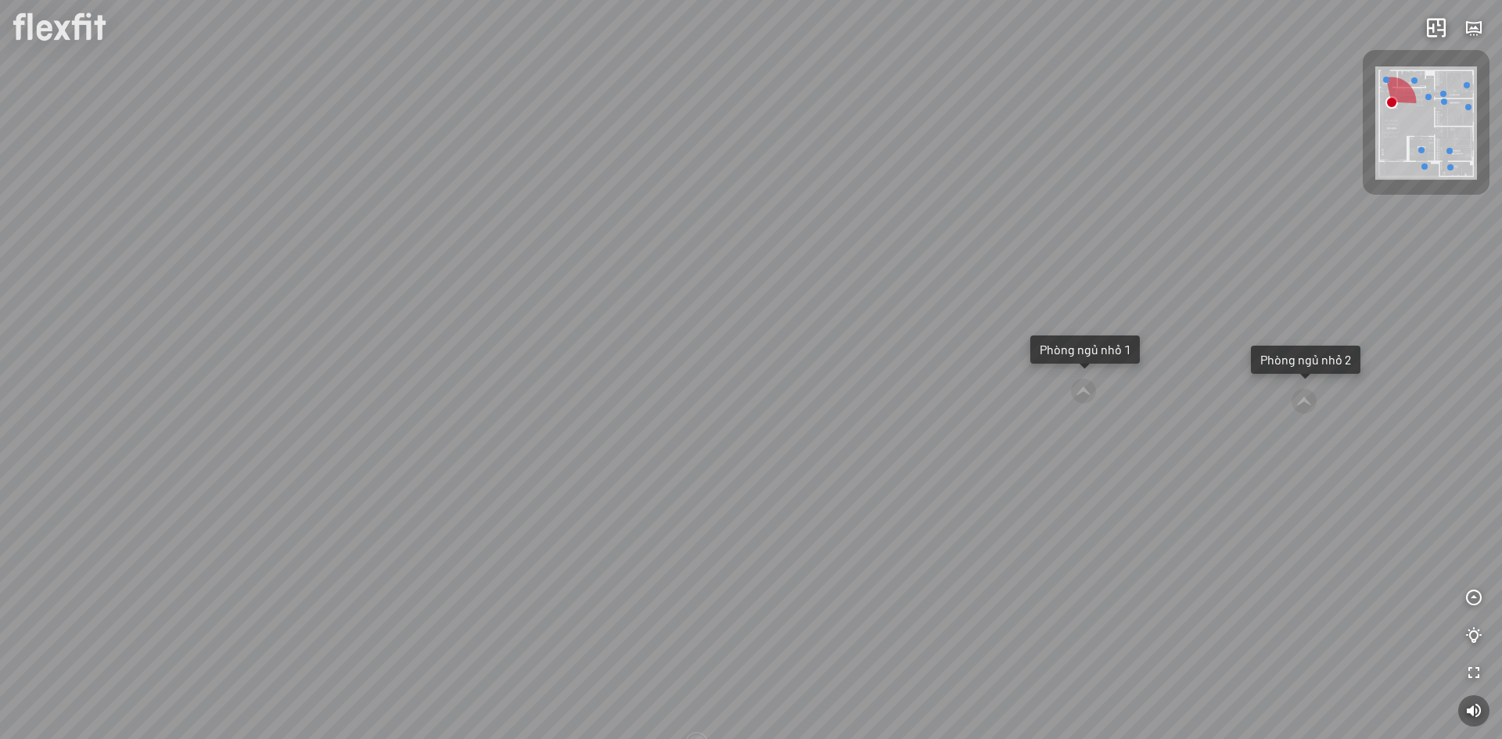
click at [416, 357] on div "Ban công Bếp Phòng ngủ master Phòng ngủ nhỏ 1 Phòng ngủ nhỏ 2" at bounding box center [751, 369] width 1502 height 739
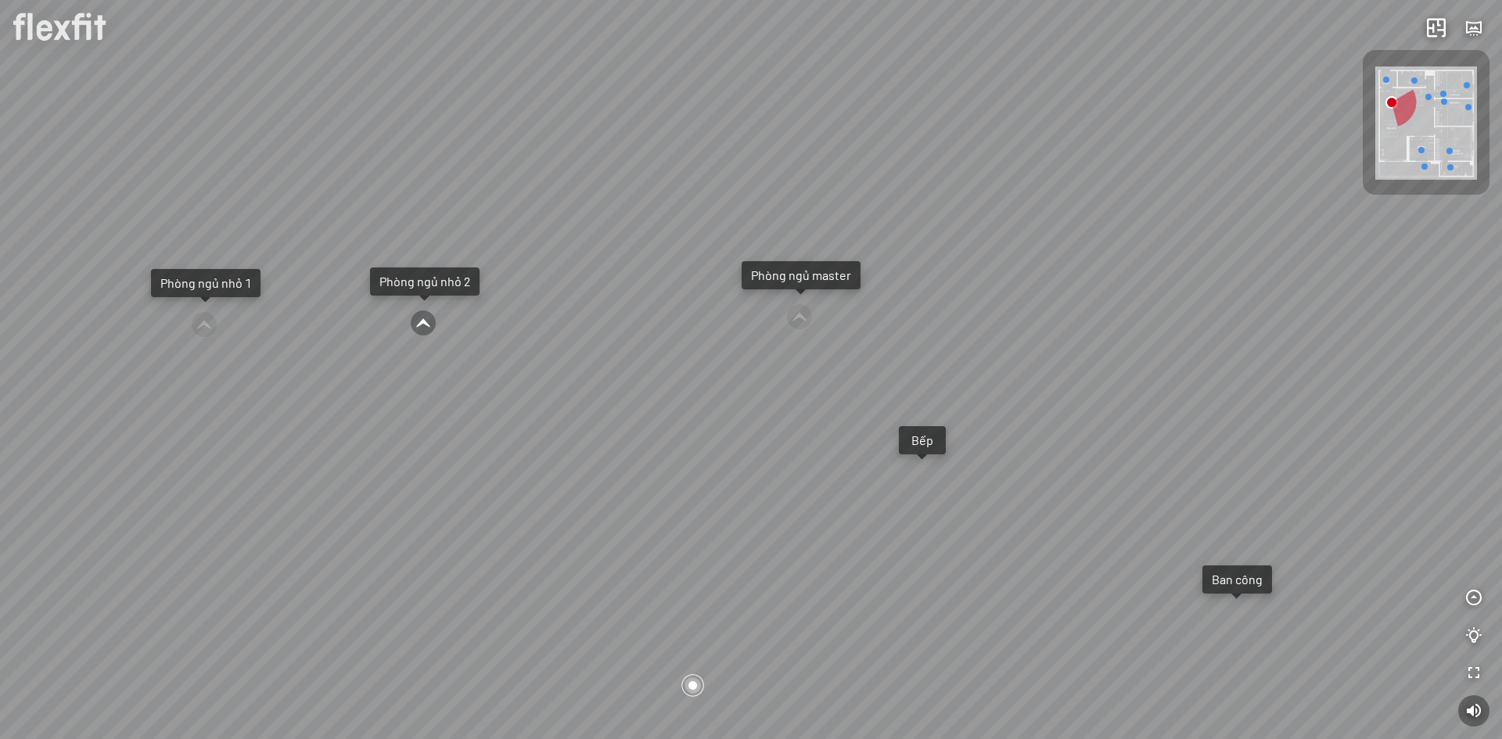
drag, startPoint x: 1074, startPoint y: 417, endPoint x: 543, endPoint y: 345, distance: 536.0
click at [543, 345] on div "Ban công Bếp Phòng ngủ master Phòng ngủ nhỏ 1 Phòng ngủ nhỏ 2" at bounding box center [751, 369] width 1502 height 739
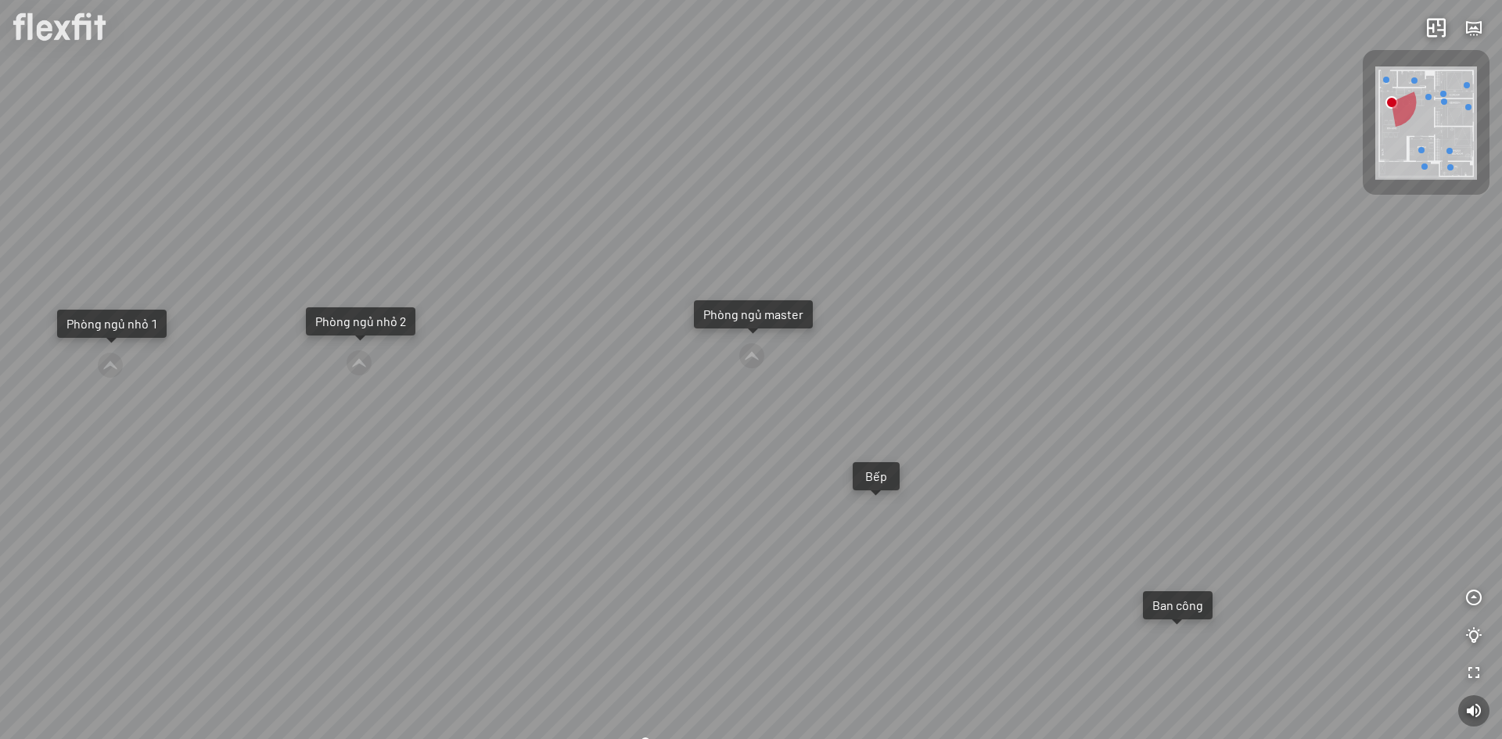
drag, startPoint x: 779, startPoint y: 311, endPoint x: 732, endPoint y: 350, distance: 60.6
click at [732, 350] on div "Ban công Bếp Phòng ngủ master Phòng ngủ nhỏ 1 Phòng ngủ nhỏ 2" at bounding box center [751, 369] width 1502 height 739
click at [756, 311] on div "Phòng ngủ master" at bounding box center [753, 315] width 100 height 16
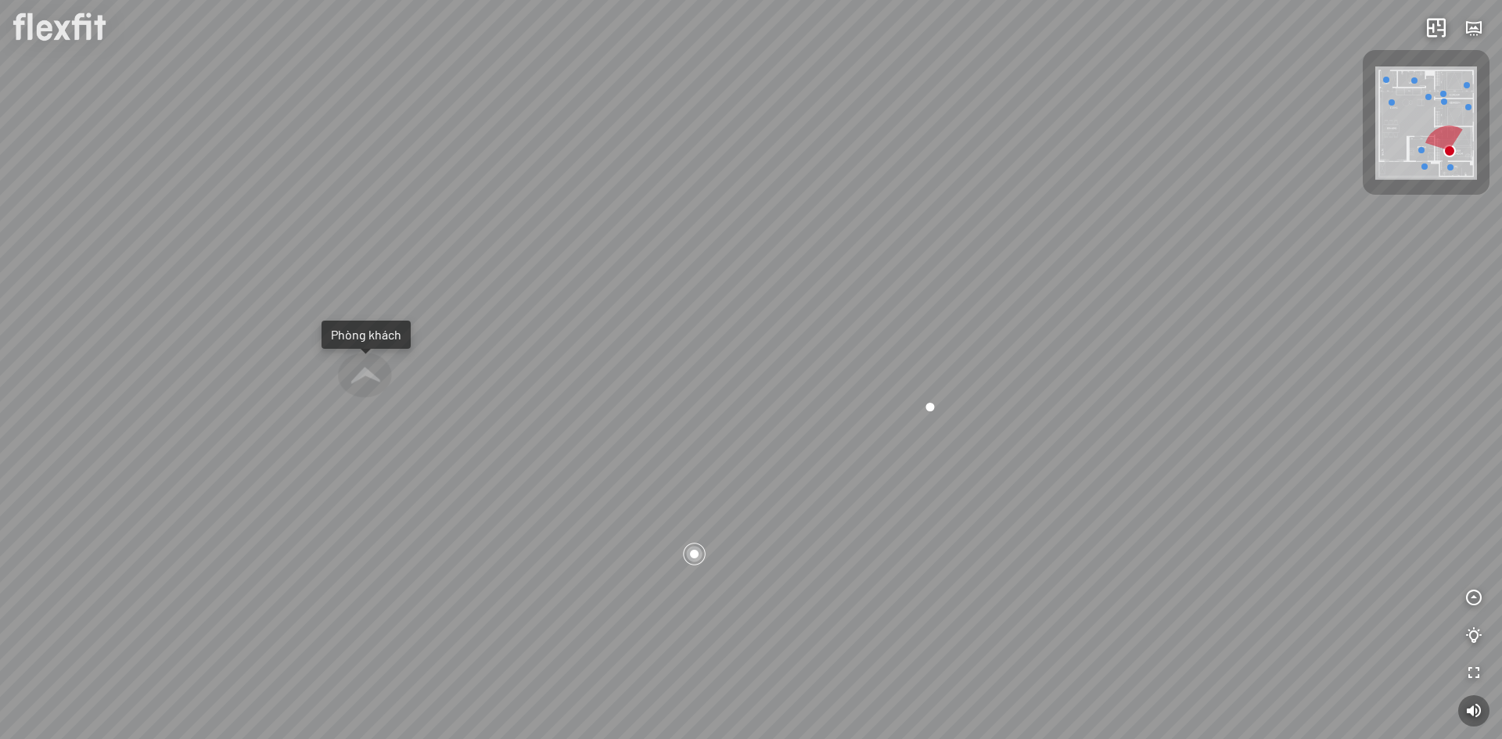
drag, startPoint x: 1018, startPoint y: 396, endPoint x: 1236, endPoint y: 515, distance: 248.9
click at [1236, 515] on div "Phòng khách Phòng tắm master" at bounding box center [751, 369] width 1502 height 739
drag, startPoint x: 993, startPoint y: 551, endPoint x: 1148, endPoint y: 451, distance: 184.0
click at [1148, 451] on div "Phòng khách Phòng tắm master" at bounding box center [751, 369] width 1502 height 739
drag, startPoint x: 718, startPoint y: 393, endPoint x: 1229, endPoint y: 455, distance: 514.5
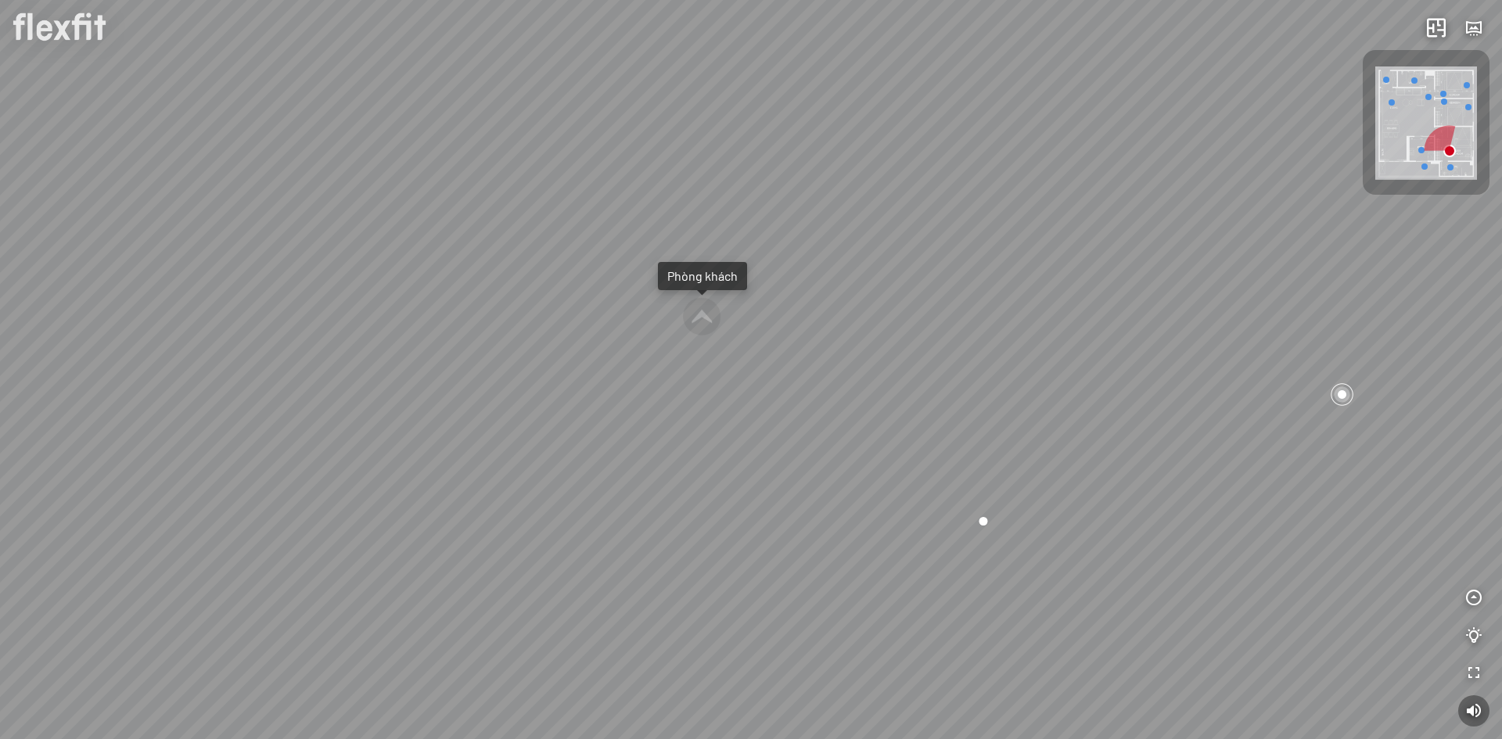
click at [1229, 455] on div "Phòng khách Phòng tắm master" at bounding box center [751, 369] width 1502 height 739
drag, startPoint x: 1033, startPoint y: 320, endPoint x: 990, endPoint y: 405, distance: 95.1
click at [994, 405] on div "Phòng khách Phòng tắm master" at bounding box center [751, 369] width 1502 height 739
click at [869, 435] on div at bounding box center [869, 436] width 41 height 41
drag, startPoint x: 916, startPoint y: 472, endPoint x: 863, endPoint y: 561, distance: 103.8
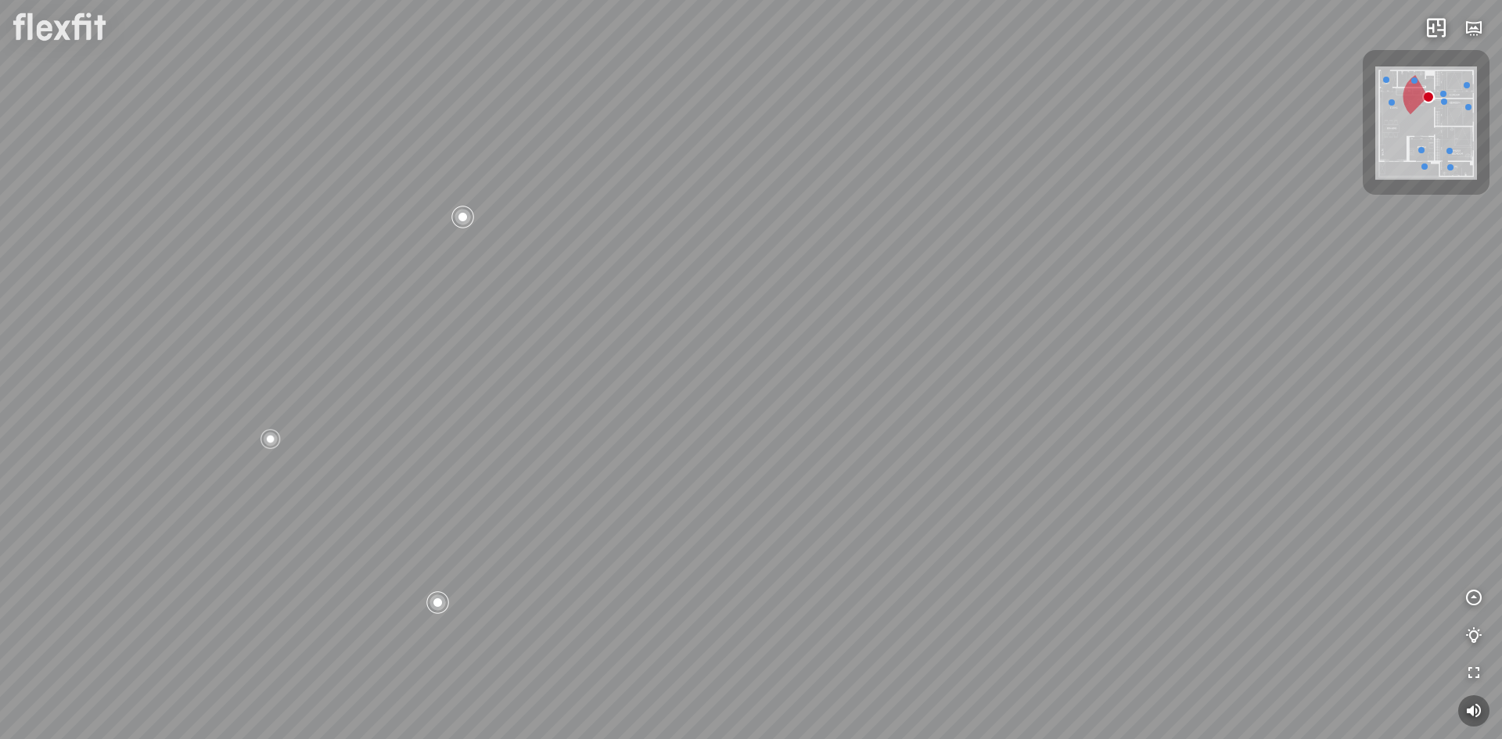
click at [863, 561] on div "Bếp WC Phòng ngủ master Phòng ngủ nhỏ 2 Phòng ngủ nhỏ 1" at bounding box center [751, 369] width 1502 height 739
drag, startPoint x: 1219, startPoint y: 514, endPoint x: 729, endPoint y: 469, distance: 492.5
click at [729, 469] on div "Bếp WC Phòng ngủ master Phòng ngủ nhỏ 2 Phòng ngủ nhỏ 1" at bounding box center [751, 369] width 1502 height 739
drag, startPoint x: 965, startPoint y: 440, endPoint x: 899, endPoint y: 504, distance: 91.8
click at [899, 504] on div "Bếp WC Phòng ngủ master Phòng ngủ nhỏ 2 Phòng ngủ nhỏ 1" at bounding box center [751, 369] width 1502 height 739
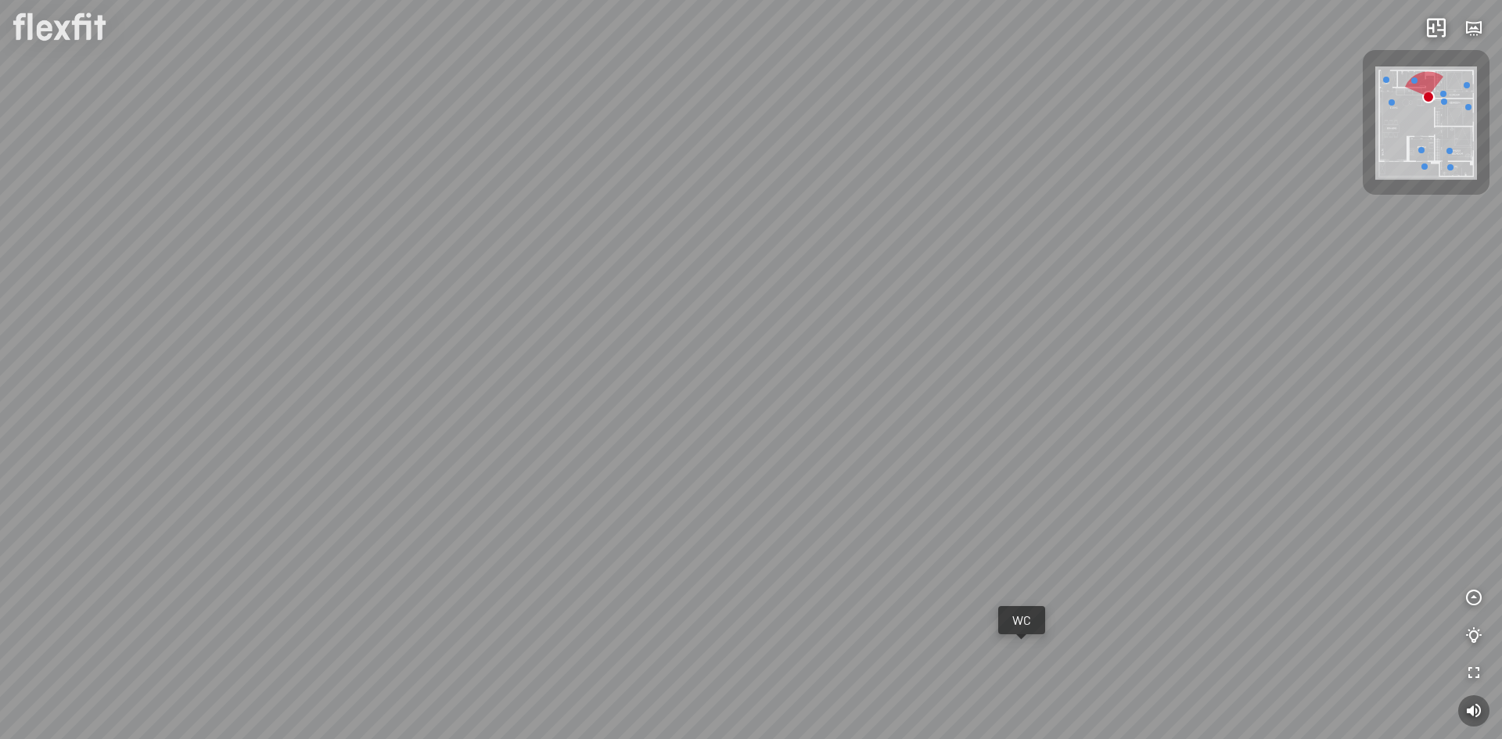
drag, startPoint x: 909, startPoint y: 533, endPoint x: 970, endPoint y: 698, distance: 175.2
click at [1022, 732] on div "Bếp WC Phòng ngủ master Phòng ngủ nhỏ 2 Phòng ngủ nhỏ 1" at bounding box center [751, 369] width 1502 height 739
drag, startPoint x: 747, startPoint y: 605, endPoint x: 1089, endPoint y: 620, distance: 342.1
click at [1342, 616] on div "Bếp WC Phòng ngủ master Phòng ngủ nhỏ 2 Phòng ngủ nhỏ 1" at bounding box center [751, 369] width 1502 height 739
drag, startPoint x: 1031, startPoint y: 610, endPoint x: 1112, endPoint y: 595, distance: 81.9
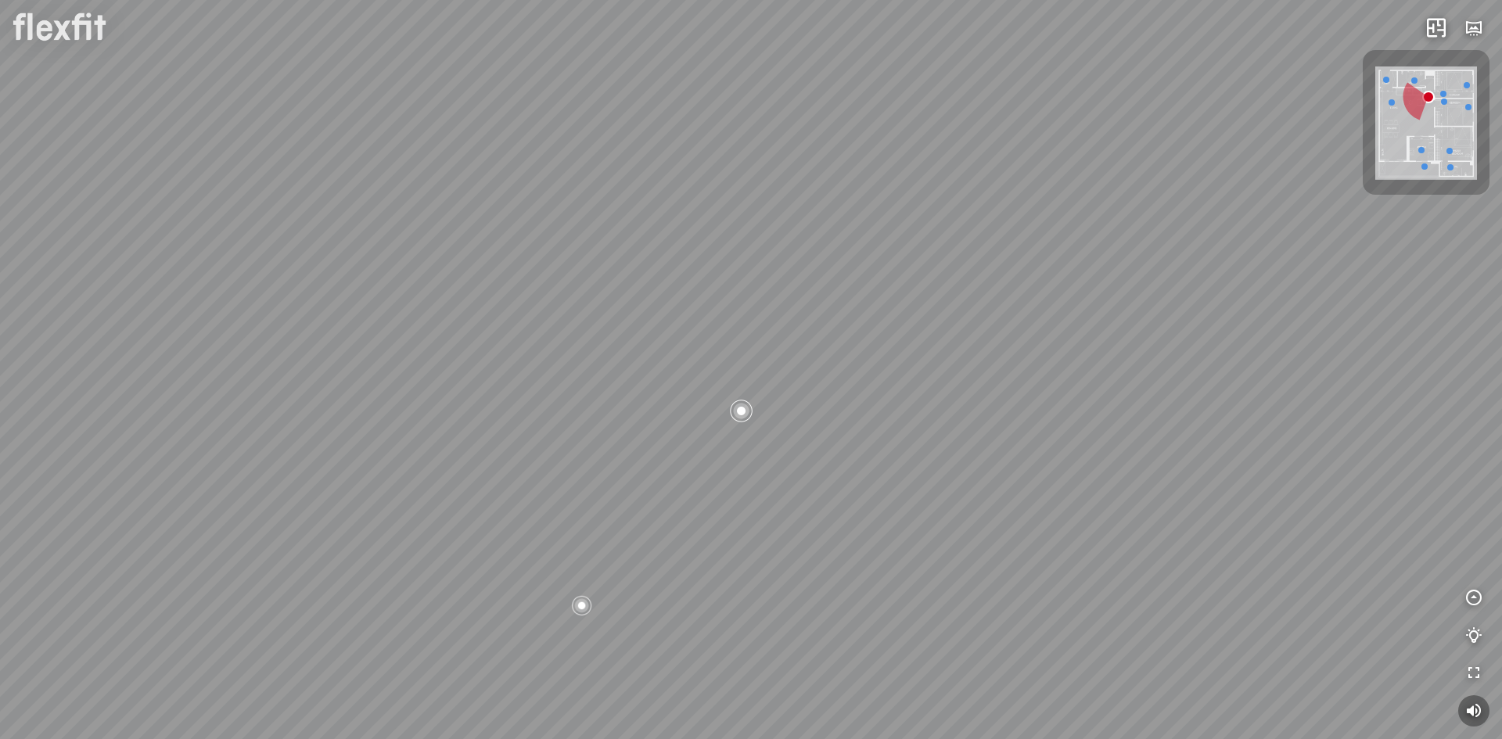
click at [1112, 596] on div "Bếp WC Phòng ngủ master Phòng ngủ nhỏ 2 Phòng ngủ nhỏ 1" at bounding box center [751, 369] width 1502 height 739
click at [745, 401] on div at bounding box center [745, 405] width 27 height 27
click at [45, 719] on span "Xem thêm" at bounding box center [48, 719] width 47 height 12
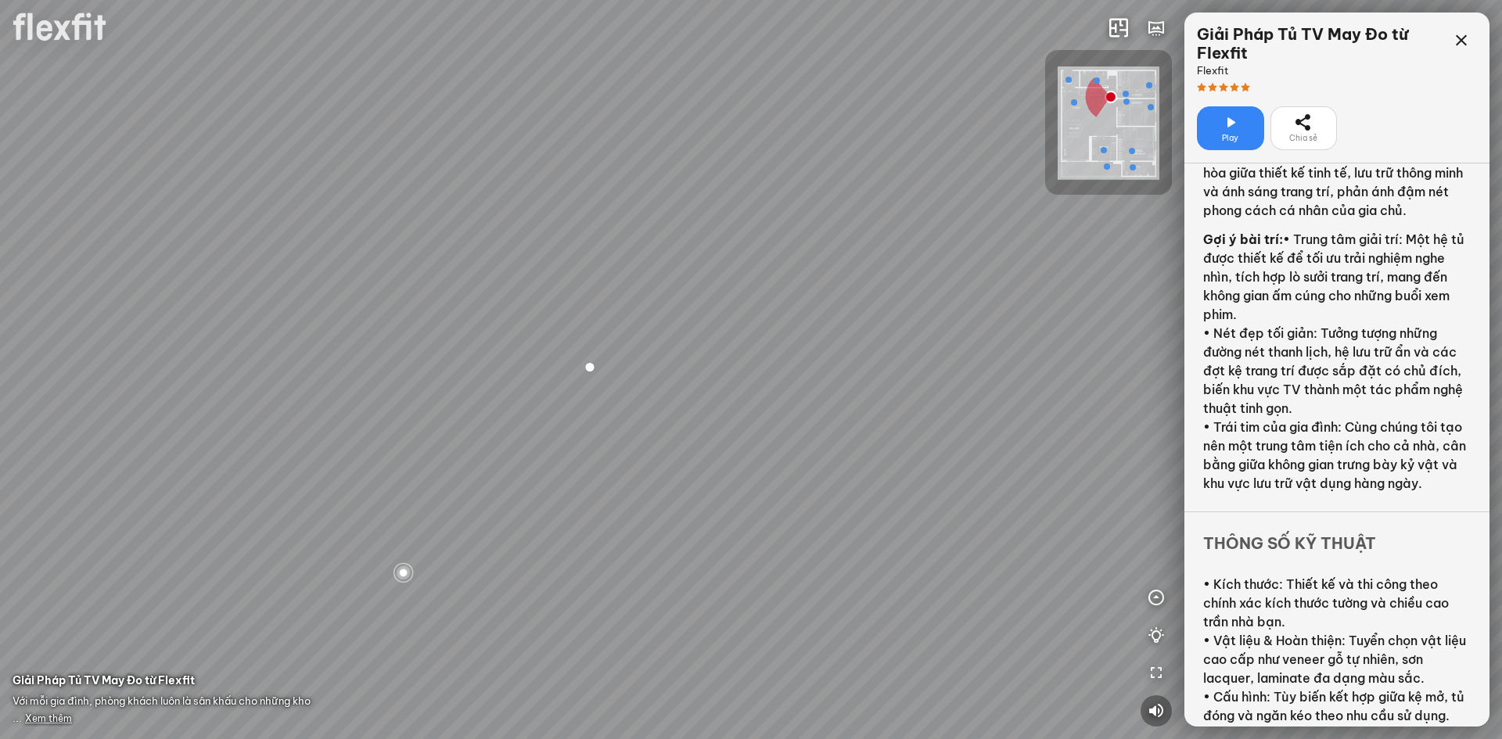
scroll to position [386, 0]
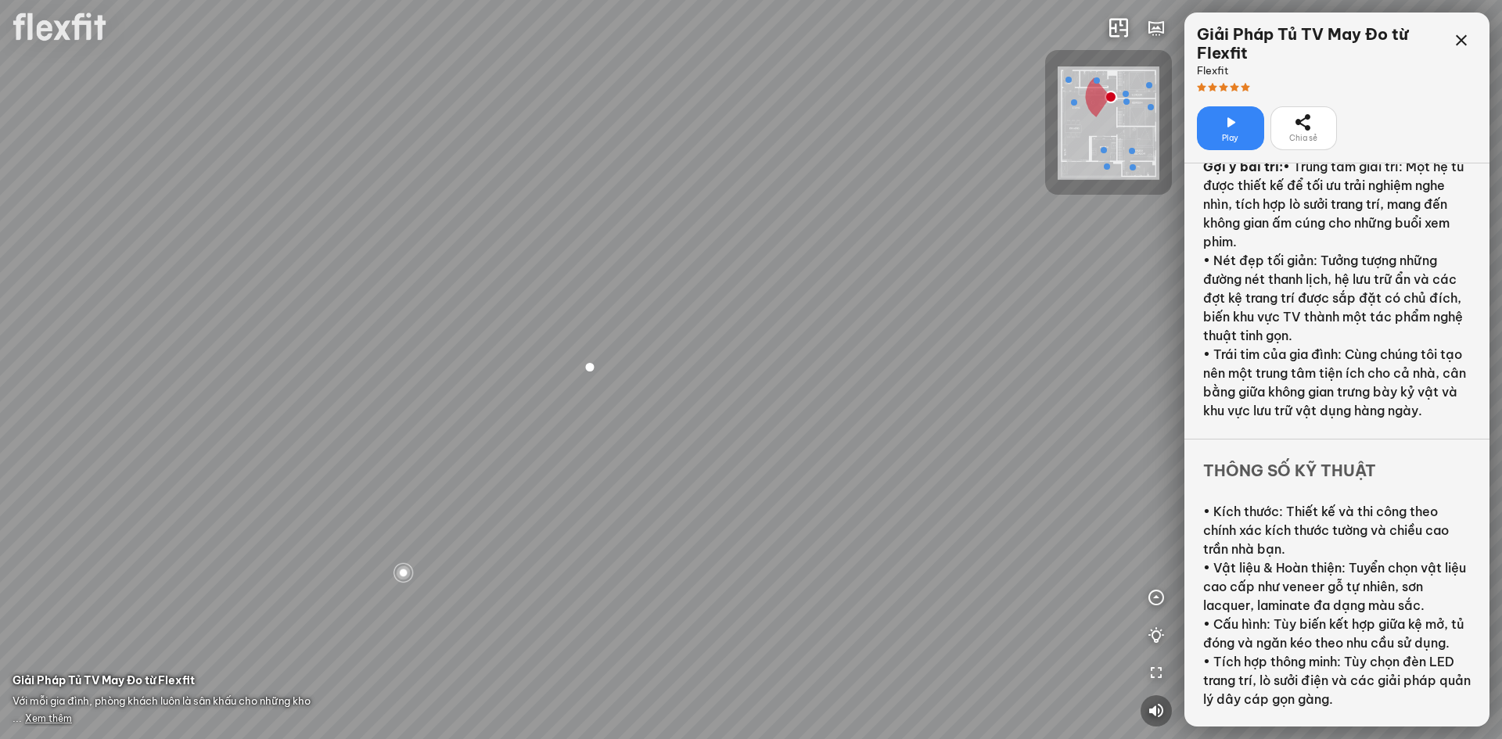
click at [1240, 130] on div "Play" at bounding box center [1230, 128] width 67 height 44
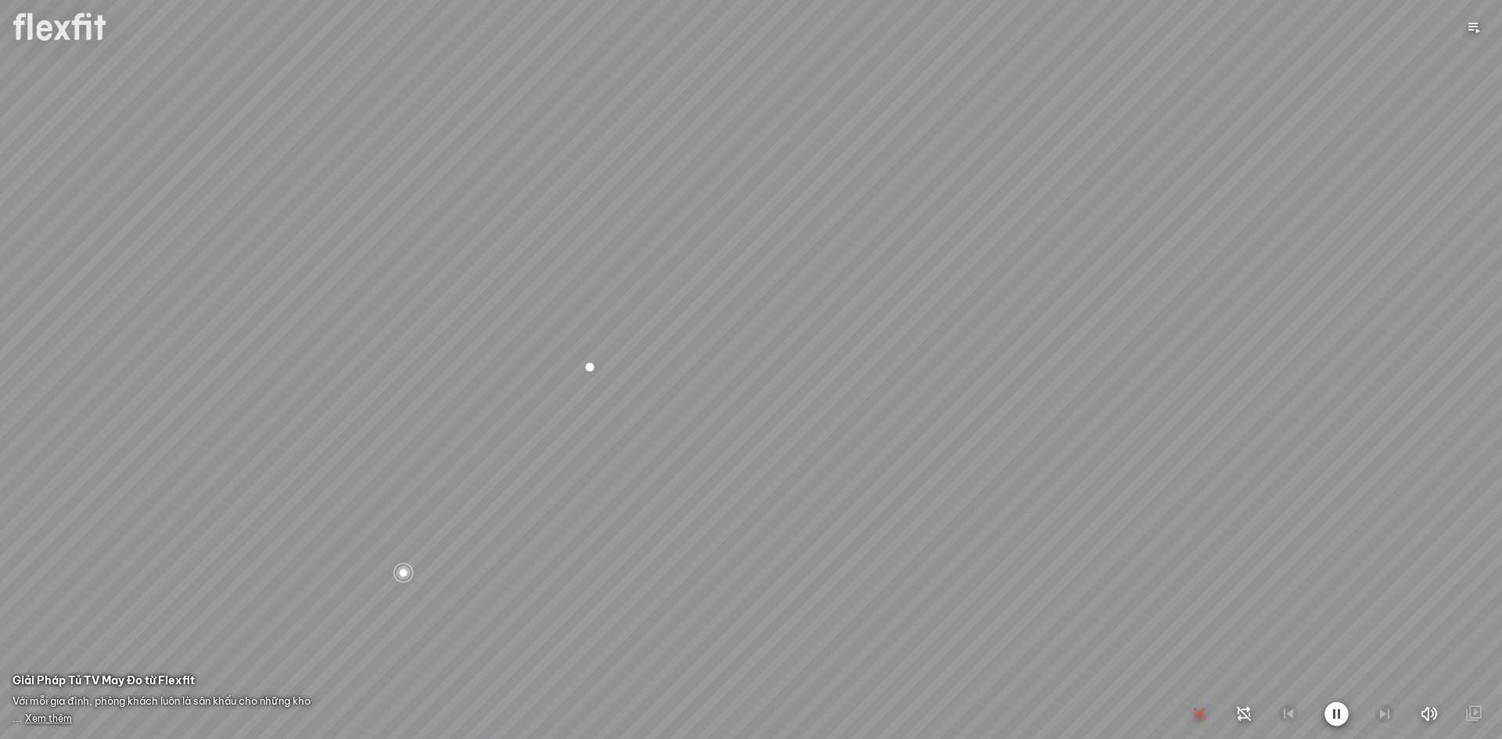
click at [1197, 713] on icon "button" at bounding box center [1199, 714] width 19 height 19
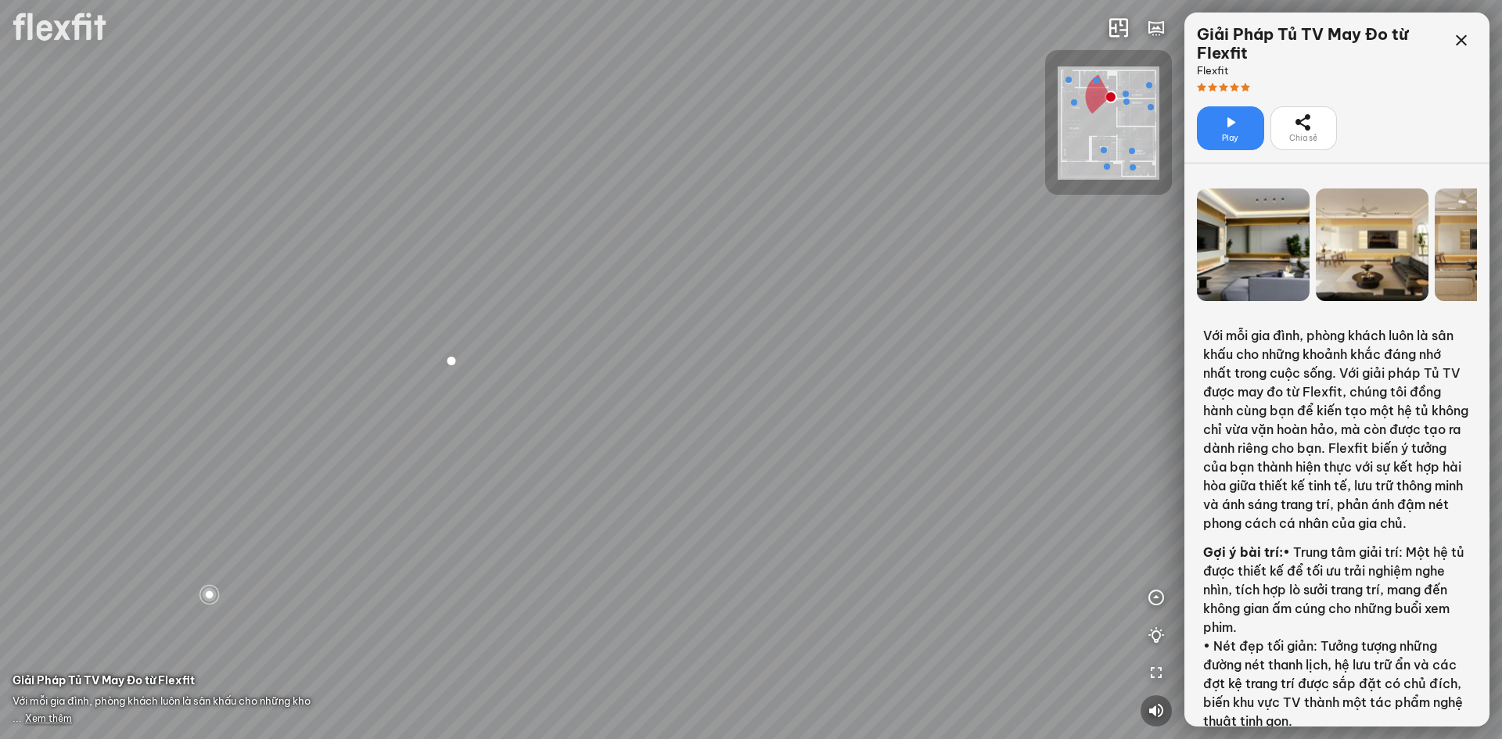
drag, startPoint x: 971, startPoint y: 360, endPoint x: 668, endPoint y: 390, distance: 305.0
click at [655, 392] on div "Bếp WC Phòng ngủ master Phòng ngủ nhỏ 2 Phòng ngủ nhỏ 1" at bounding box center [751, 369] width 1502 height 739
drag, startPoint x: 684, startPoint y: 390, endPoint x: 561, endPoint y: 191, distance: 234.6
click at [561, 191] on div "Bếp WC Phòng ngủ master Phòng ngủ nhỏ 2 Phòng ngủ nhỏ 1" at bounding box center [751, 369] width 1502 height 739
drag, startPoint x: 745, startPoint y: 314, endPoint x: 795, endPoint y: 268, distance: 68.1
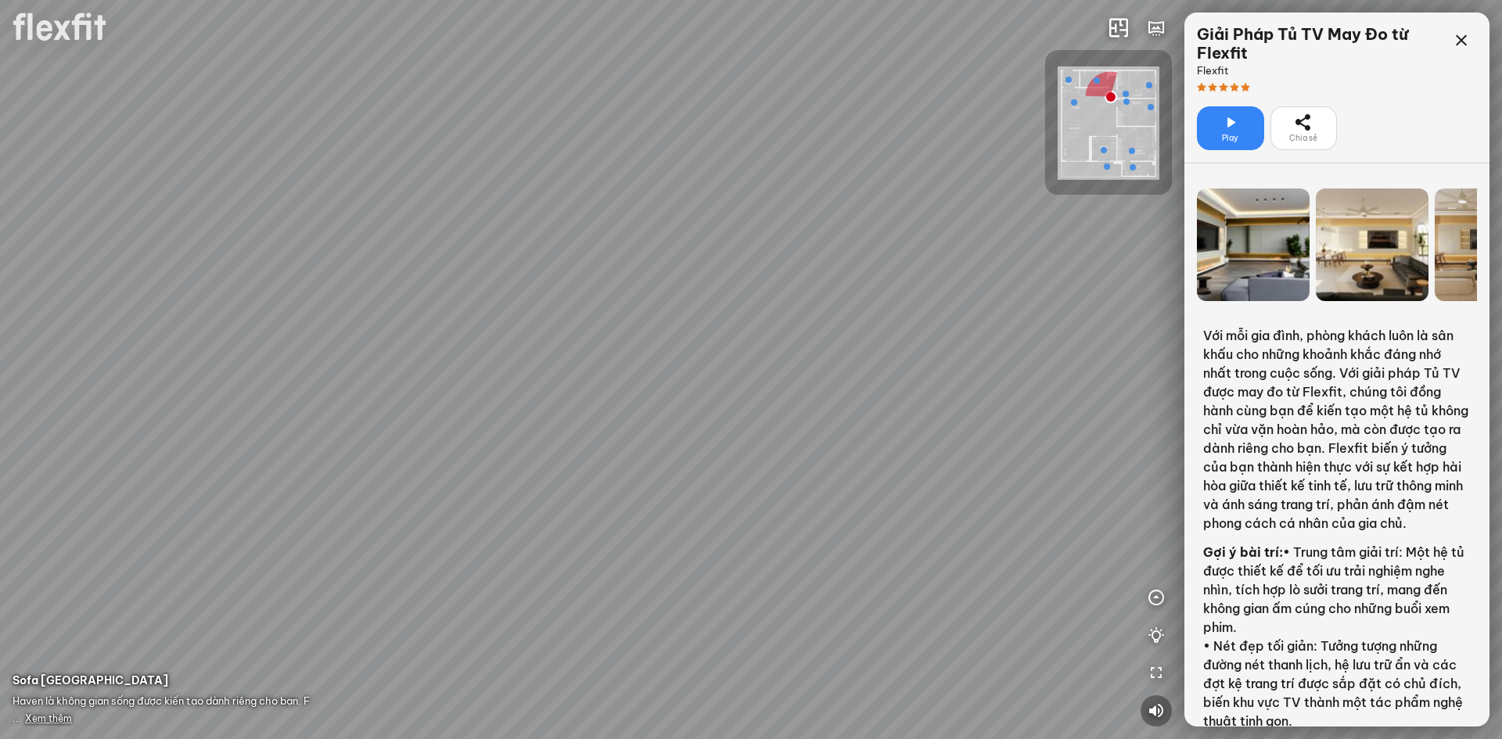
click at [801, 270] on div "Bếp WC Phòng ngủ master Phòng ngủ nhỏ 2 Phòng ngủ nhỏ 1" at bounding box center [751, 369] width 1502 height 739
drag, startPoint x: 660, startPoint y: 325, endPoint x: 903, endPoint y: 429, distance: 264.3
click at [903, 429] on div "Bếp WC Phòng ngủ master Phòng ngủ nhỏ 2 Phòng ngủ nhỏ 1" at bounding box center [751, 369] width 1502 height 739
drag, startPoint x: 503, startPoint y: 357, endPoint x: 743, endPoint y: 455, distance: 259.3
click at [743, 455] on div "Bếp WC Phòng ngủ master Phòng ngủ nhỏ 2 Phòng ngủ nhỏ 1" at bounding box center [751, 369] width 1502 height 739
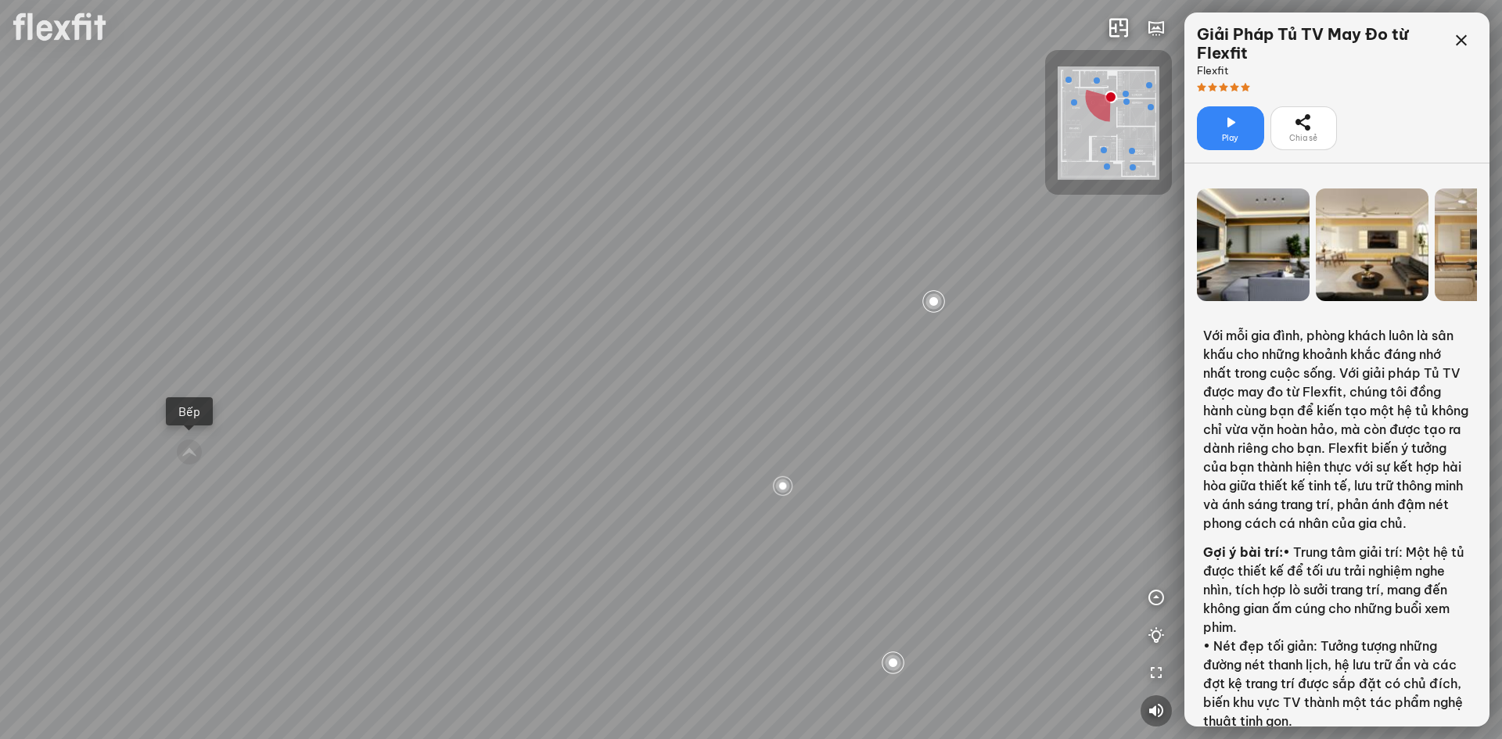
drag, startPoint x: 761, startPoint y: 321, endPoint x: 724, endPoint y: 433, distance: 117.2
click at [724, 433] on div "Bếp WC Phòng ngủ master Phòng ngủ nhỏ 2 Phòng ngủ nhỏ 1" at bounding box center [751, 369] width 1502 height 739
drag, startPoint x: 846, startPoint y: 329, endPoint x: 463, endPoint y: 368, distance: 384.5
click at [466, 371] on div "Bếp WC Phòng ngủ master Phòng ngủ nhỏ 2 Phòng ngủ nhỏ 1" at bounding box center [751, 369] width 1502 height 739
